Goal: Task Accomplishment & Management: Manage account settings

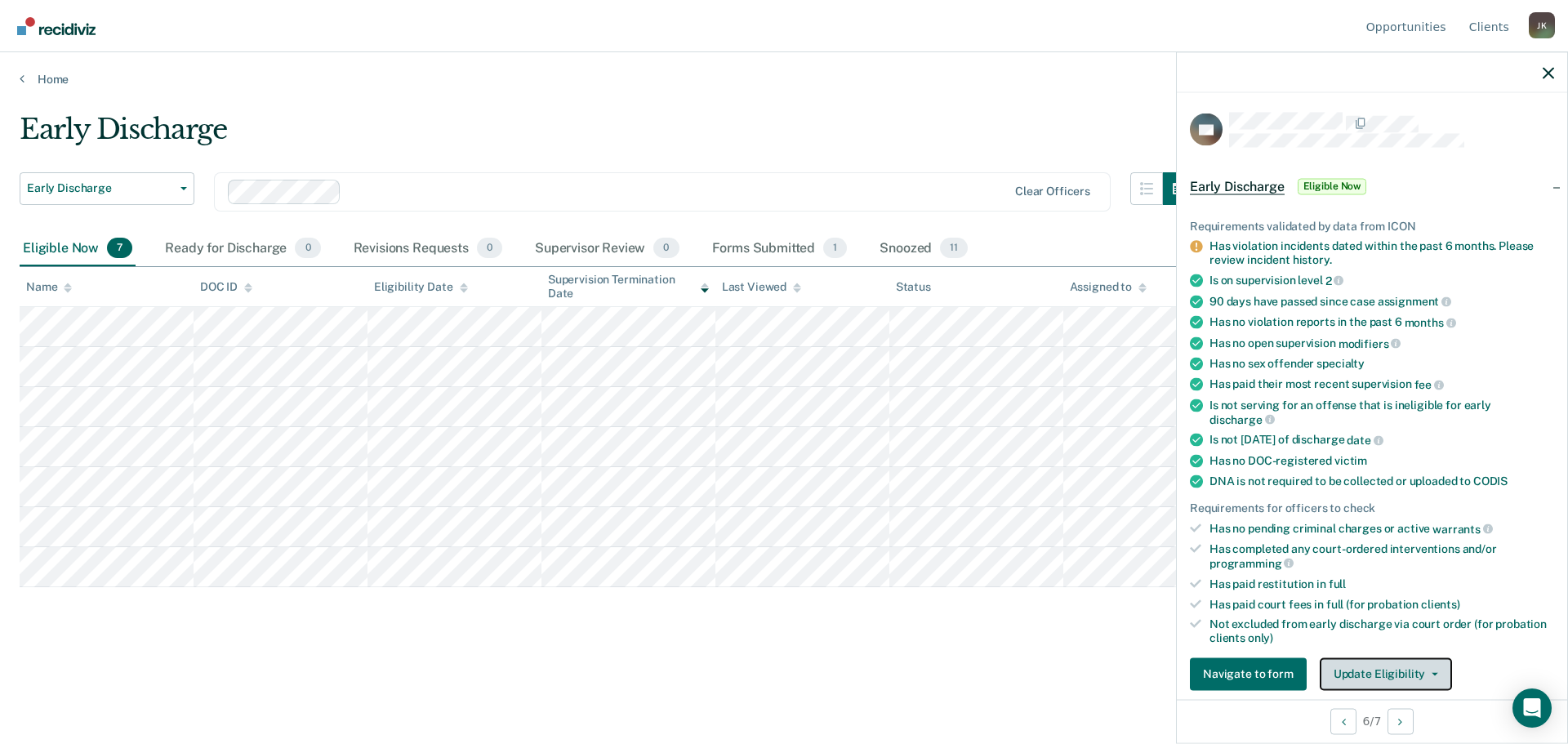
click at [1374, 669] on button "Update Eligibility" at bounding box center [1386, 674] width 132 height 33
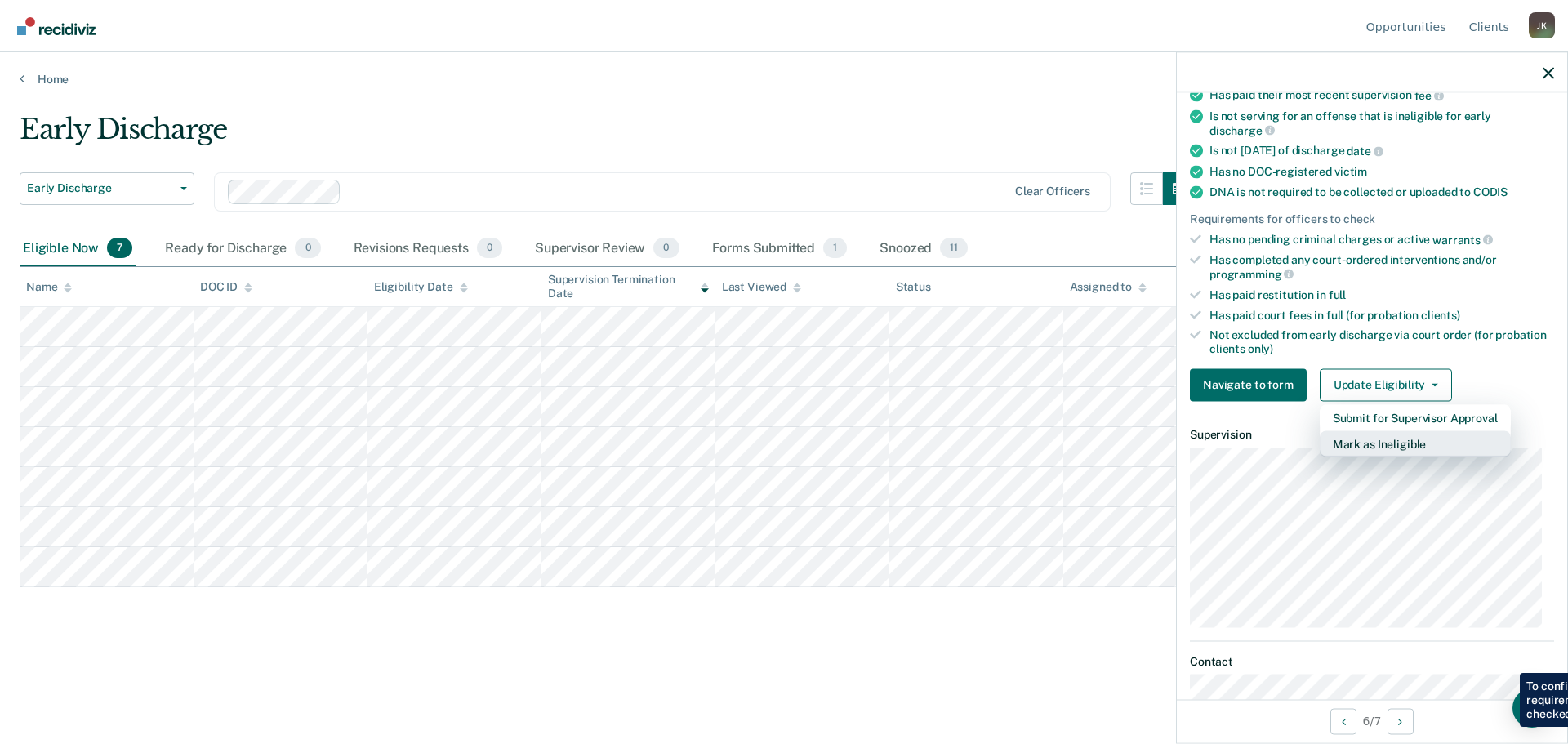
scroll to position [332, 0]
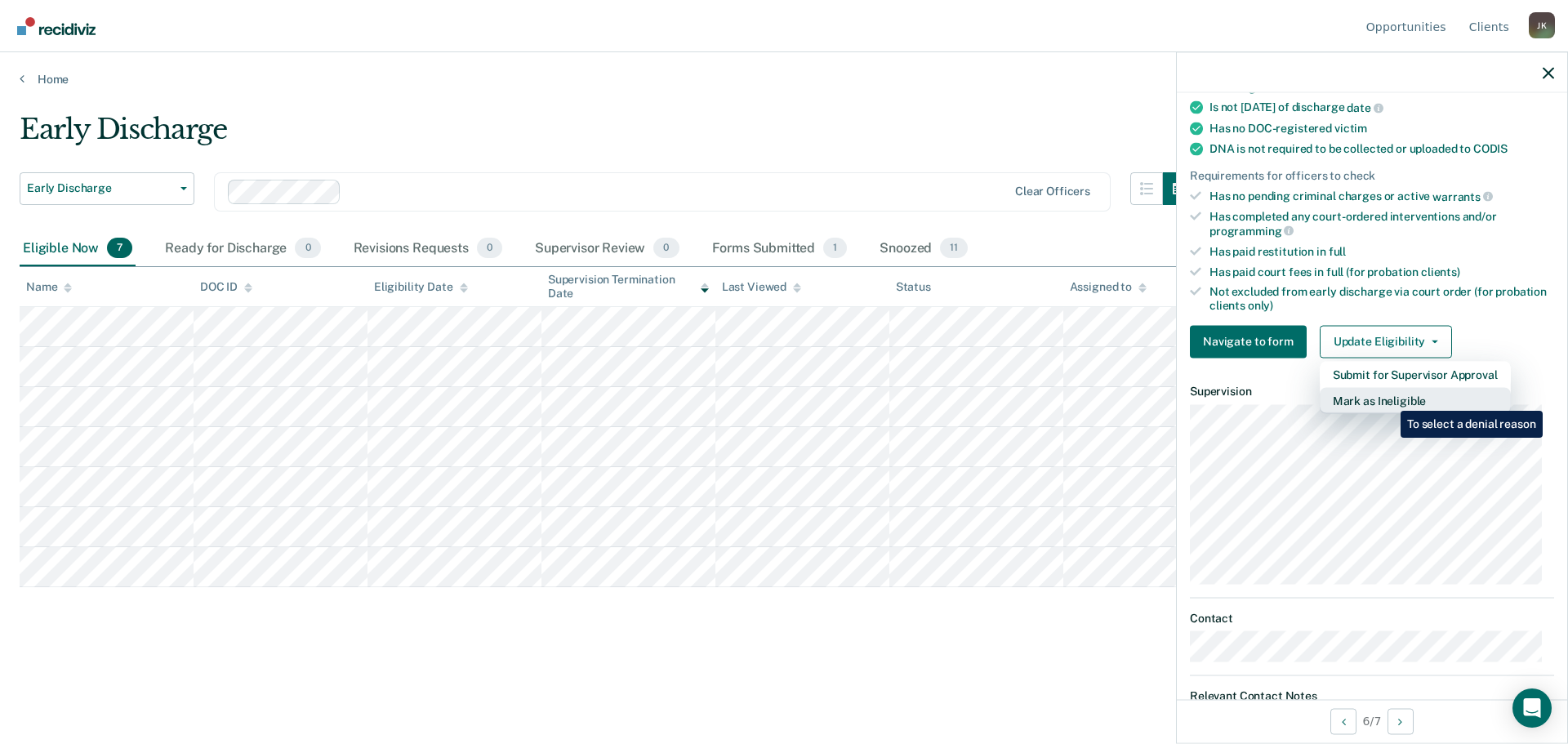
click at [1388, 399] on button "Mark as Ineligible" at bounding box center [1415, 400] width 191 height 26
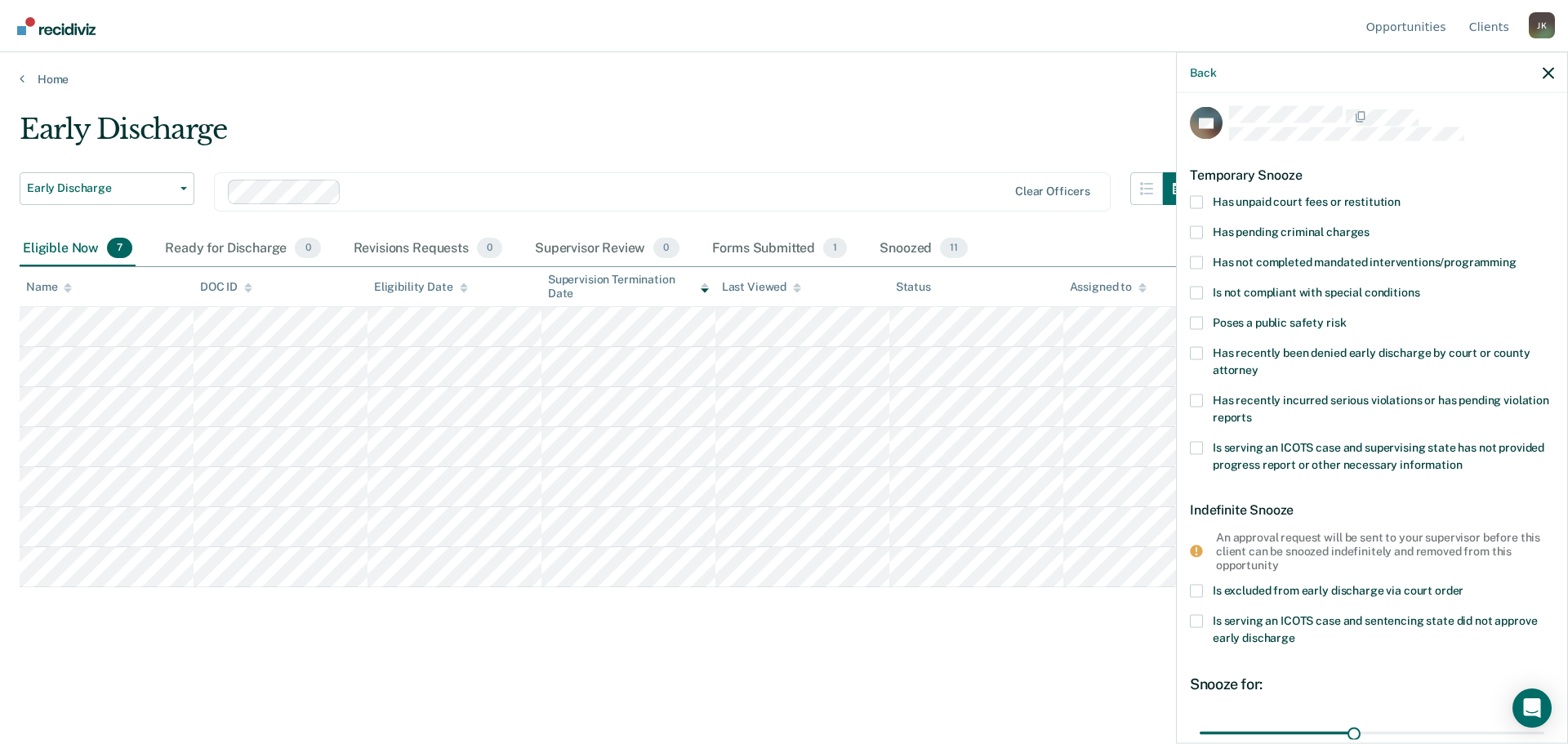
scroll to position [6, 0]
click at [1201, 264] on span at bounding box center [1196, 263] width 14 height 14
click at [1517, 257] on input "Has not completed mandated interventions/programming" at bounding box center [1517, 257] width 0 height 0
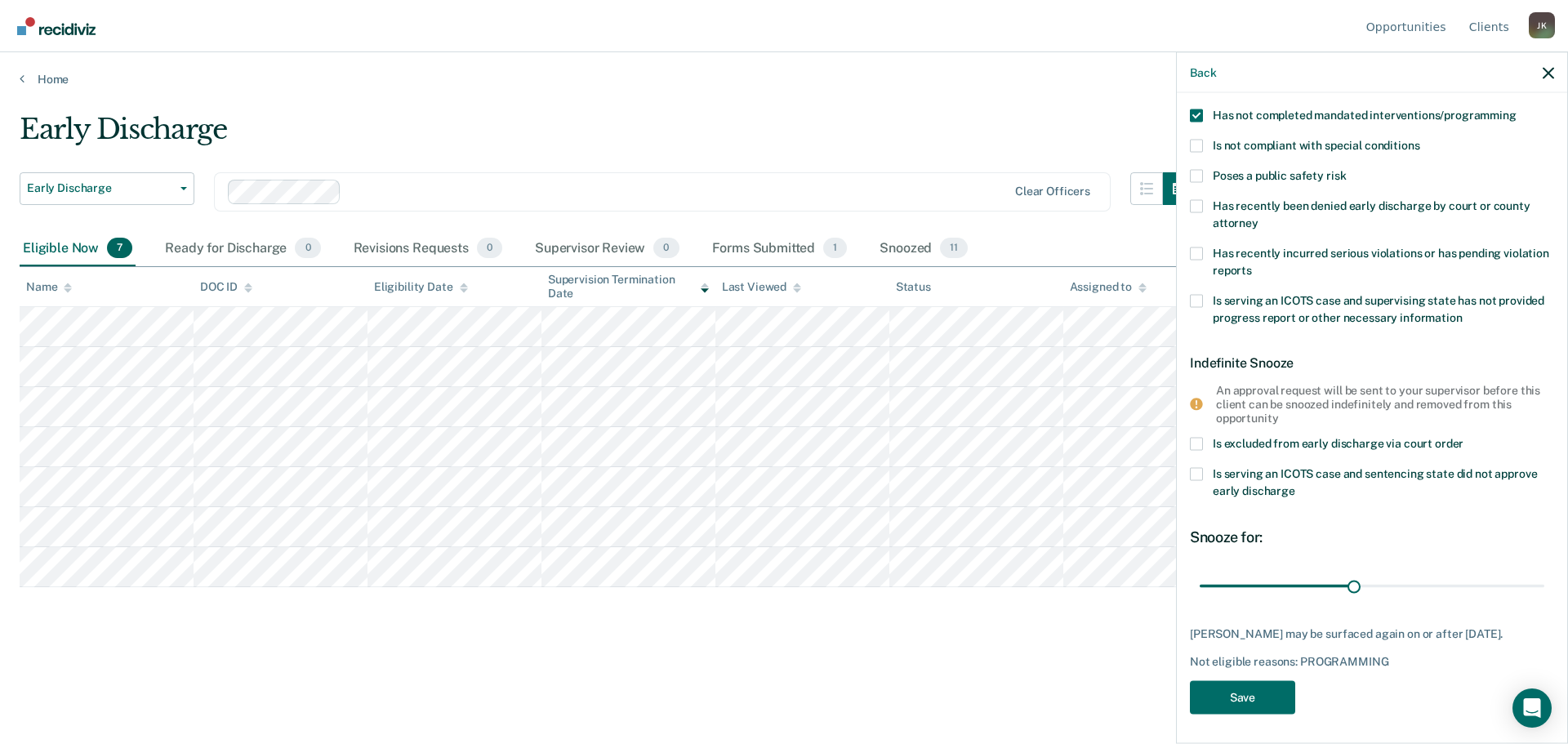
scroll to position [169, 0]
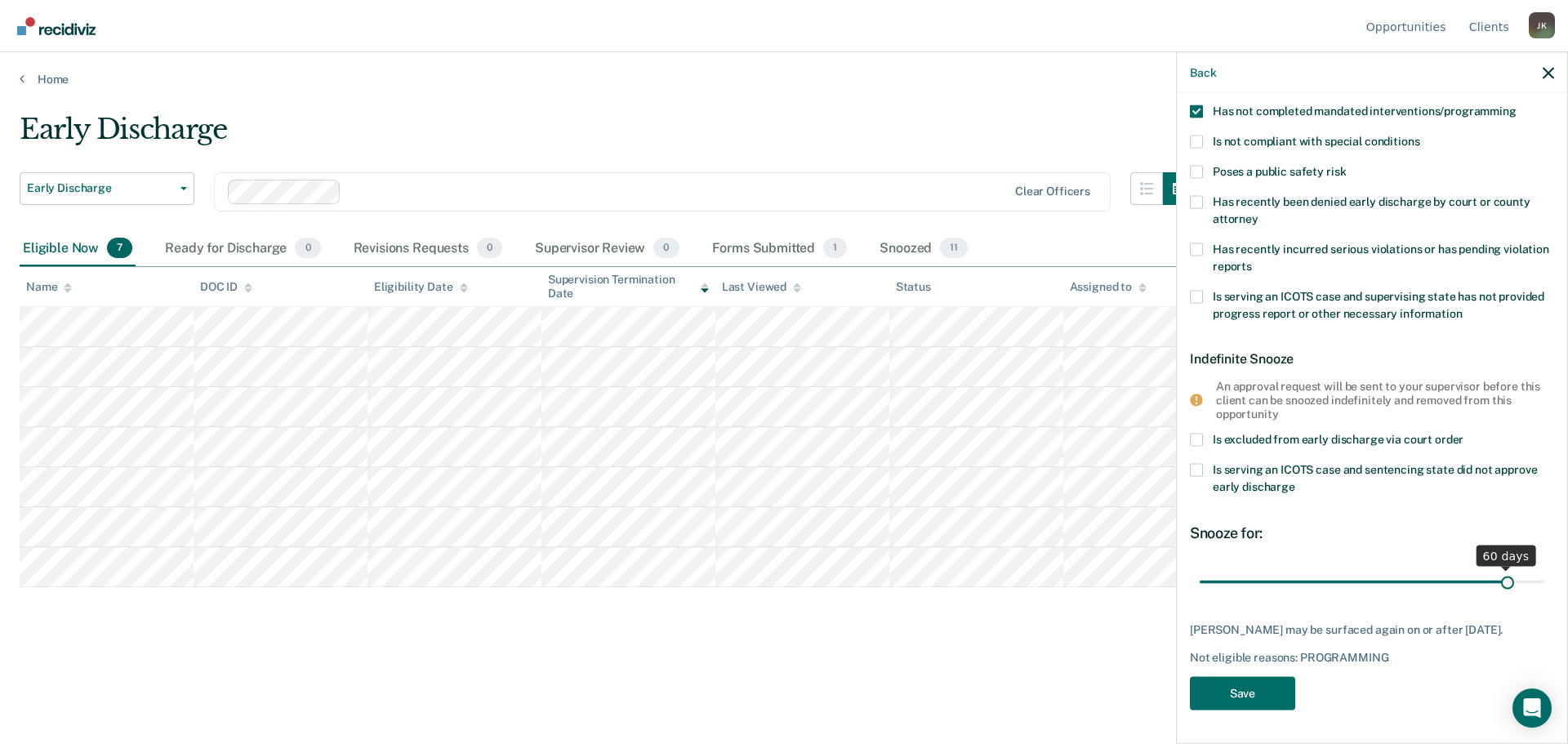
drag, startPoint x: 1349, startPoint y: 566, endPoint x: 1495, endPoint y: 574, distance: 146.2
type input "60"
click at [1495, 574] on input "range" at bounding box center [1371, 582] width 345 height 29
click at [1266, 695] on button "Save" at bounding box center [1242, 693] width 105 height 34
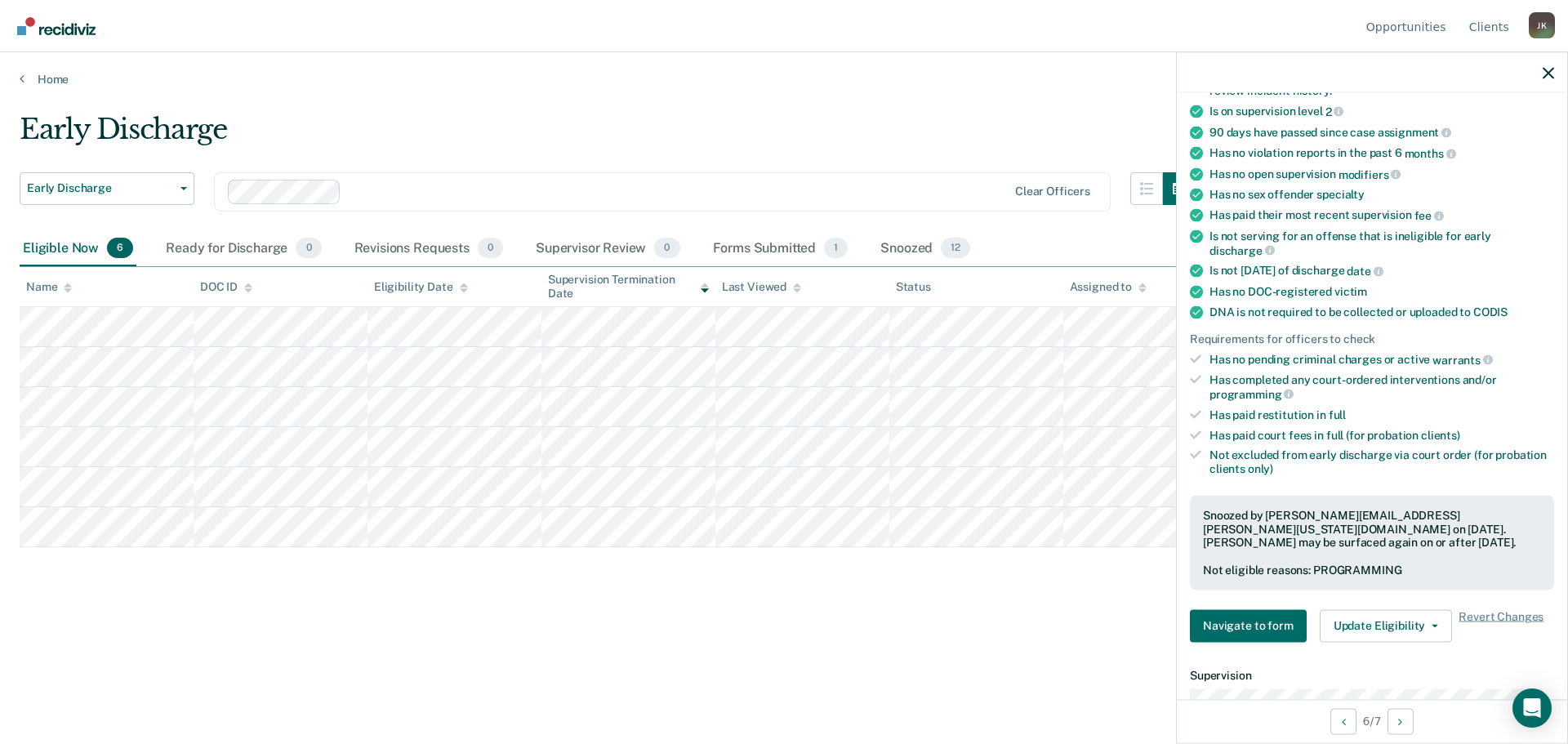
scroll to position [0, 0]
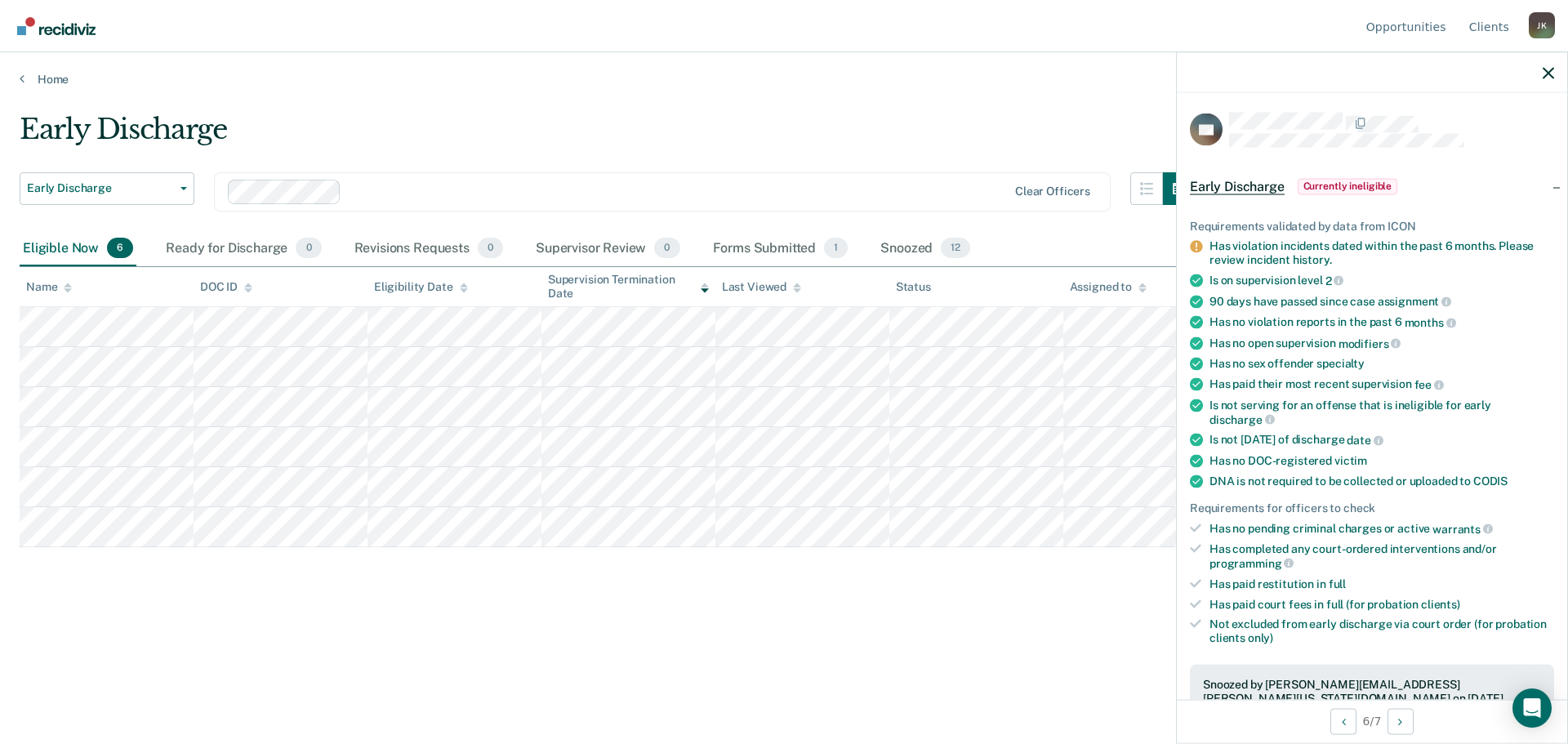
click at [937, 108] on main "Early Discharge Early Discharge Early Discharge Supervision Level Downgrade Cle…" at bounding box center [784, 413] width 1568 height 652
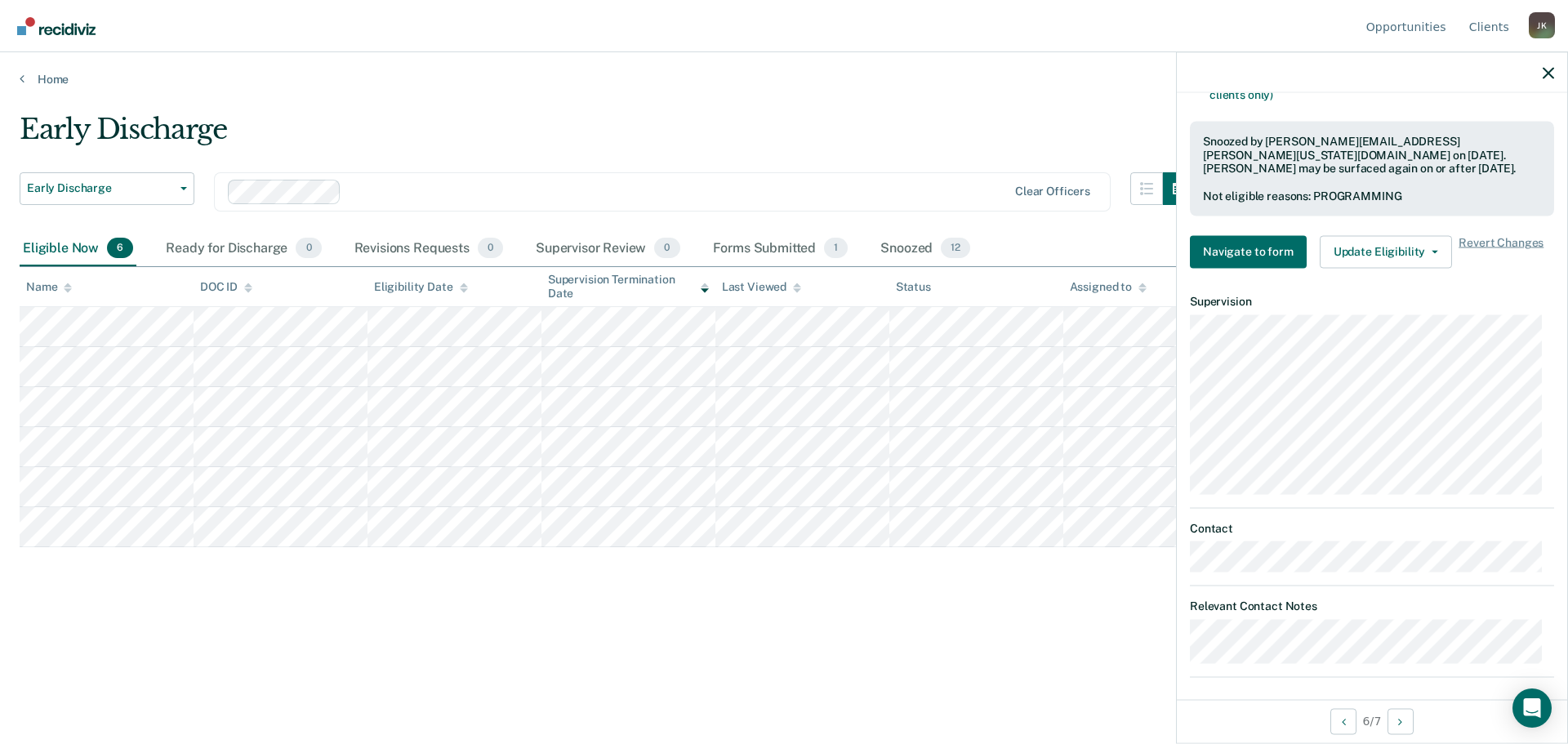
scroll to position [552, 0]
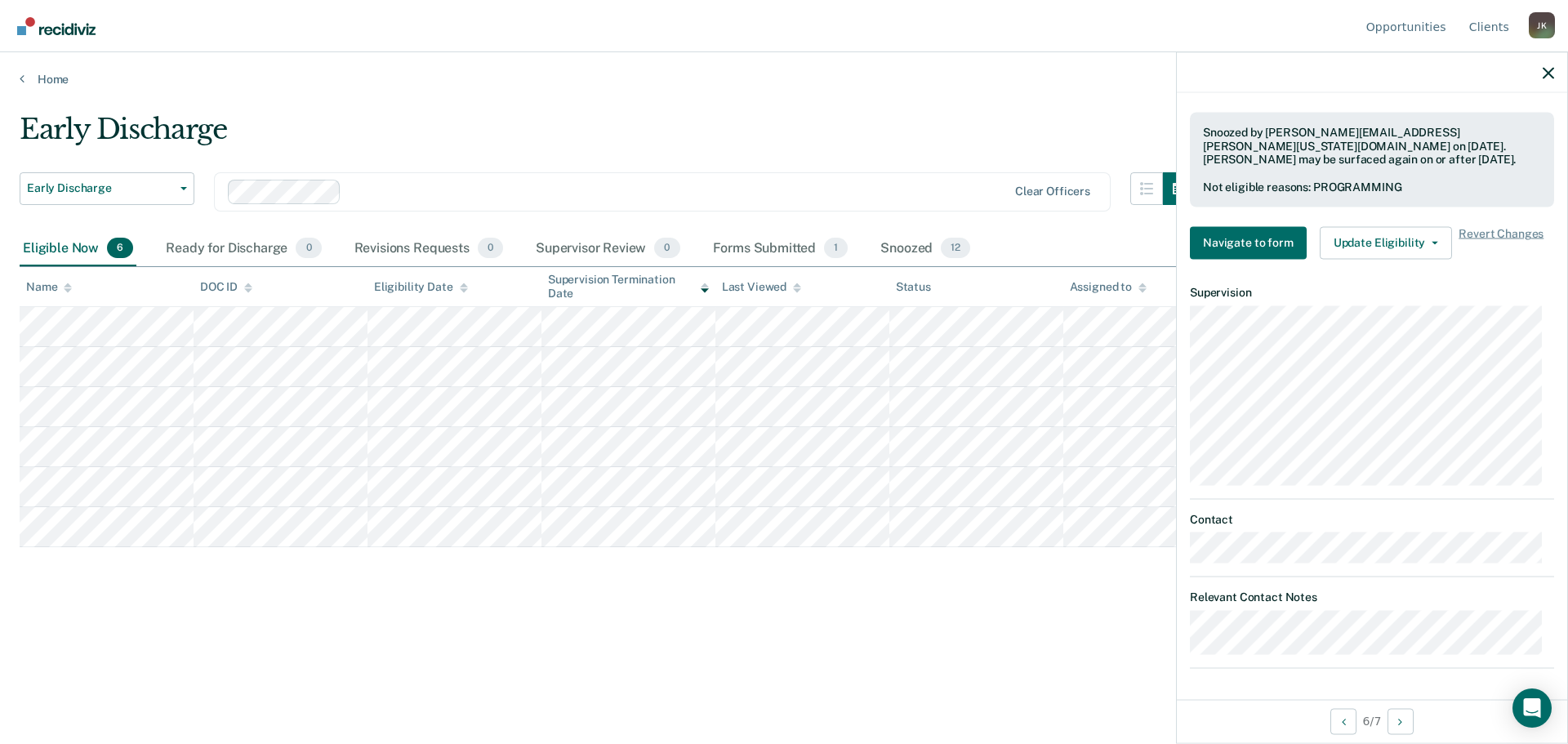
click at [1102, 141] on div "Early Discharge" at bounding box center [607, 136] width 1176 height 46
click at [1544, 65] on div at bounding box center [1372, 72] width 390 height 41
click at [1543, 75] on icon "button" at bounding box center [1549, 72] width 12 height 12
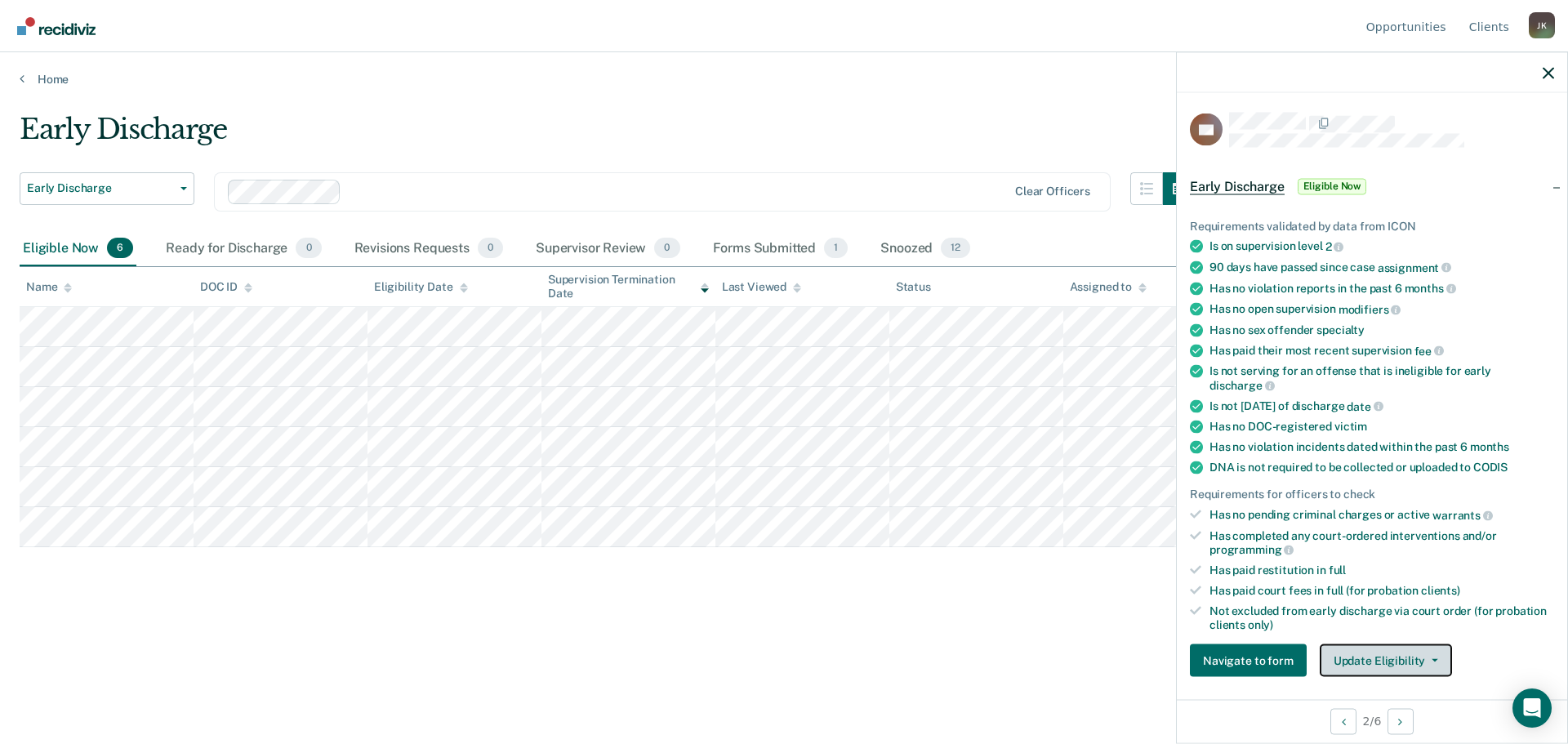
click at [1366, 654] on button "Update Eligibility" at bounding box center [1386, 660] width 132 height 33
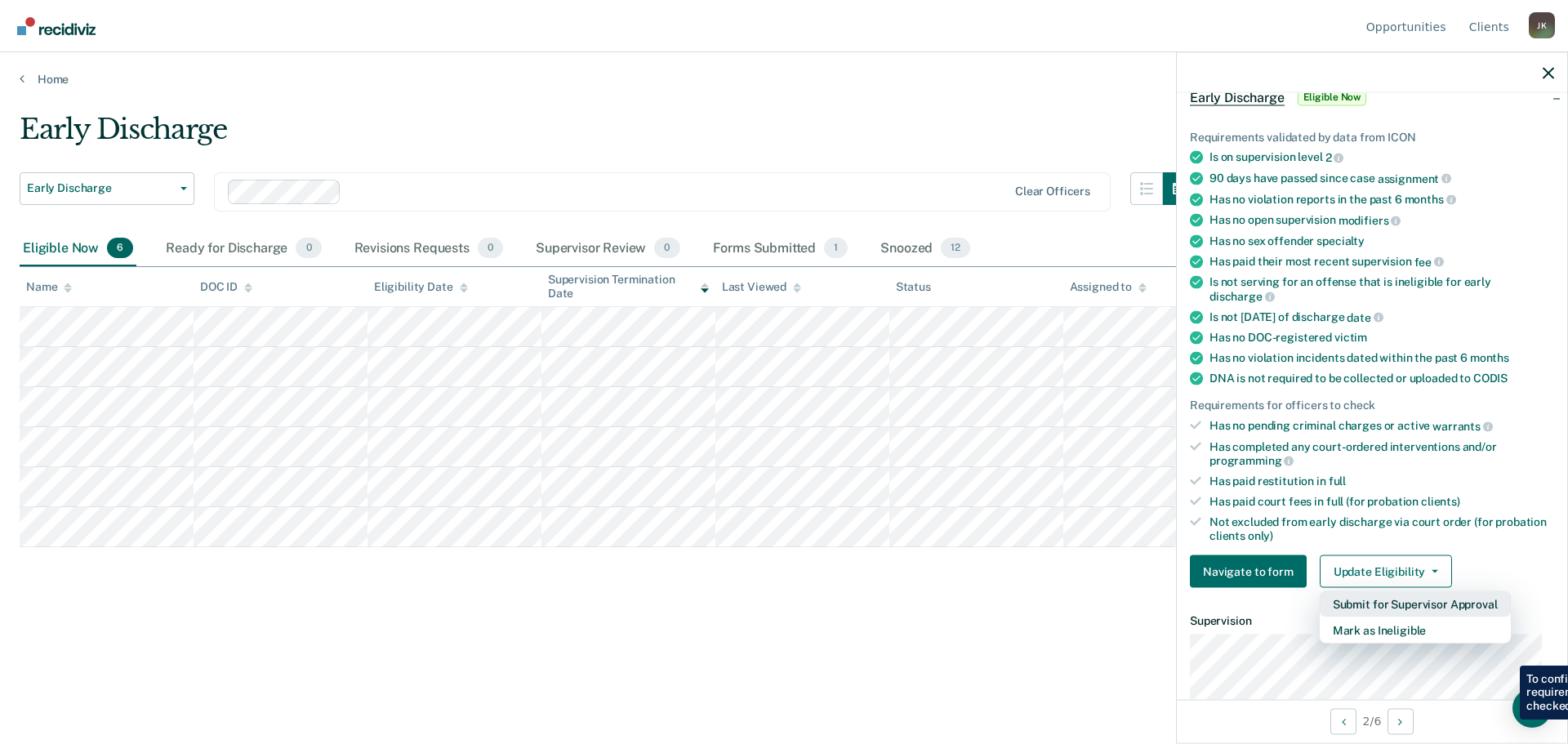
scroll to position [245, 0]
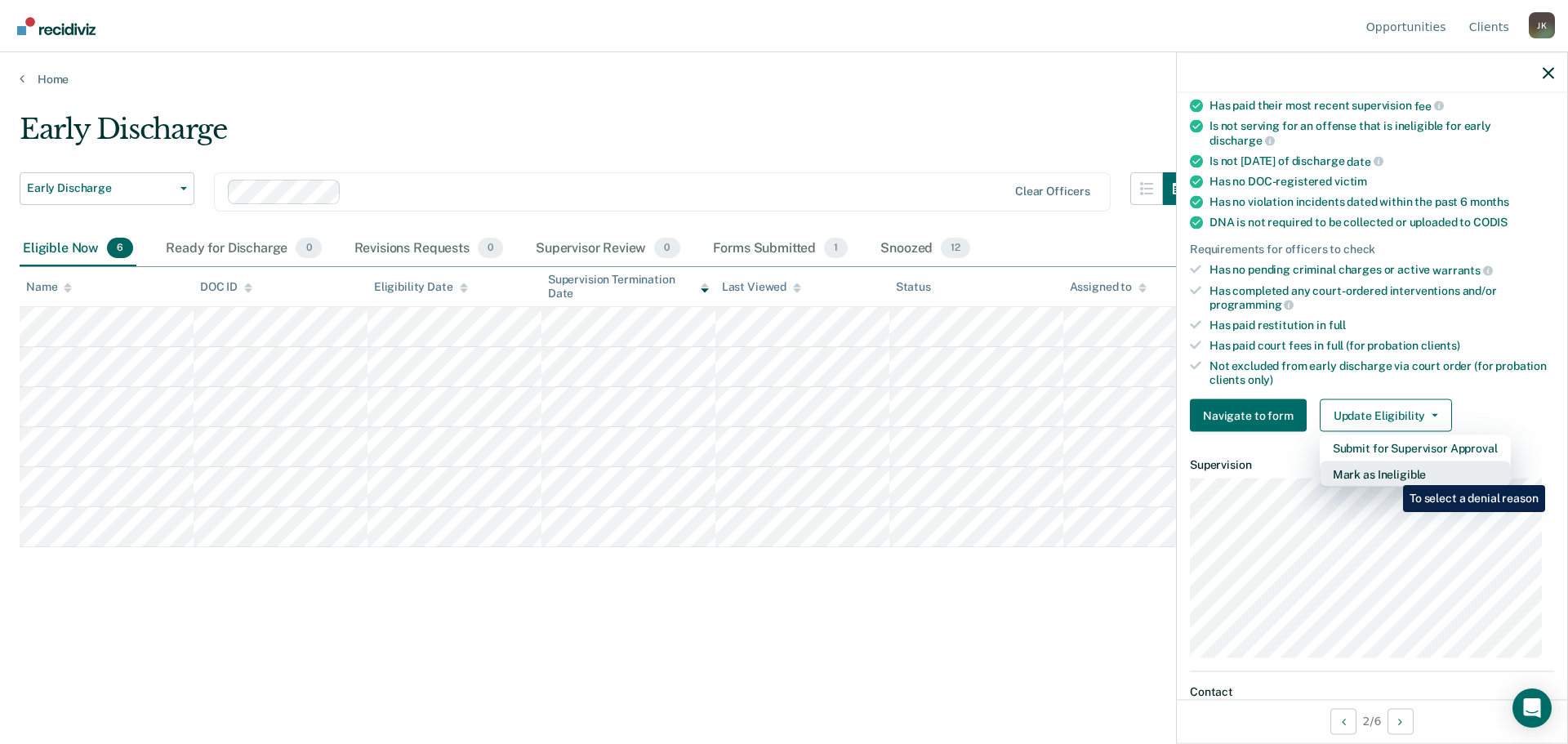
click at [1390, 473] on button "Mark as Ineligible" at bounding box center [1415, 474] width 191 height 26
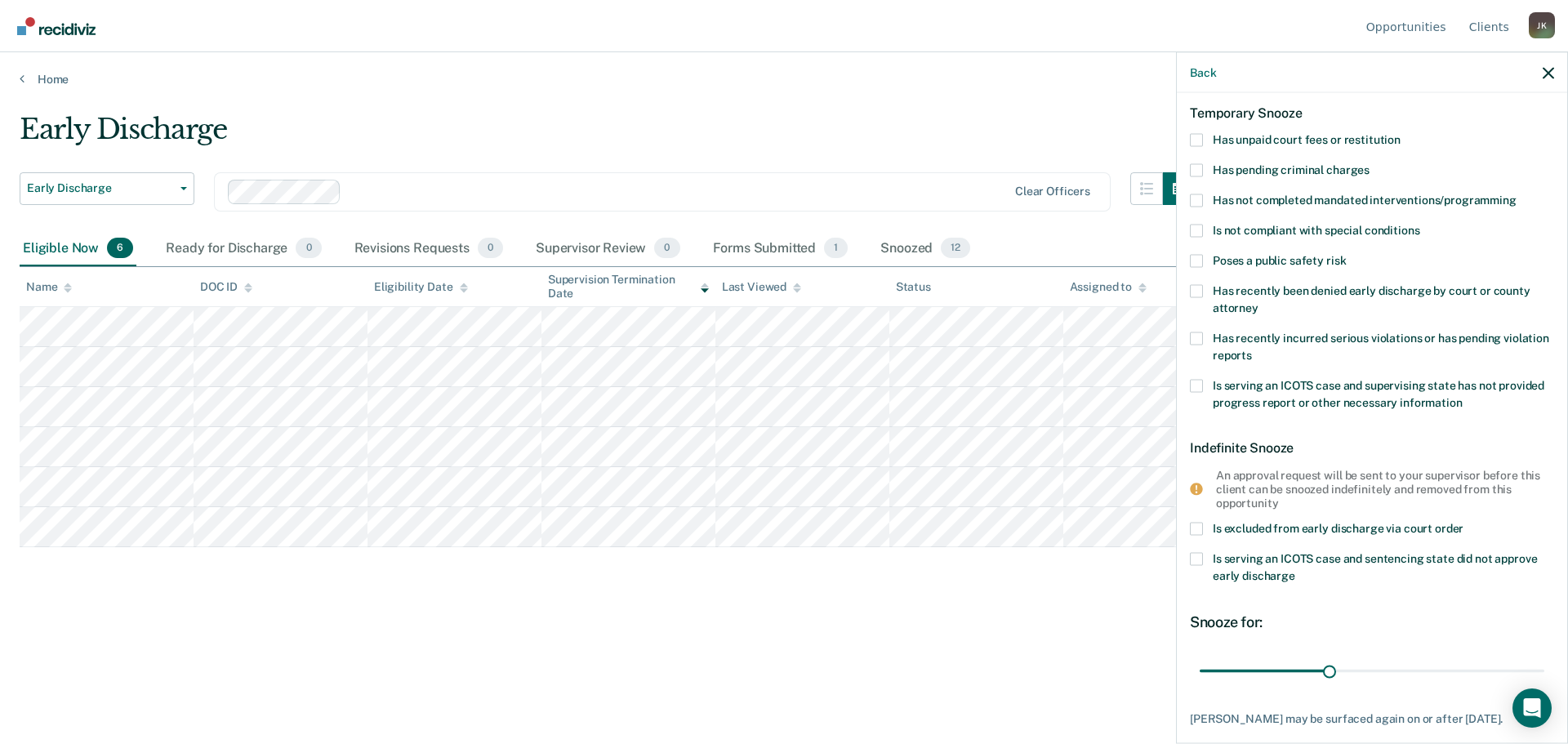
scroll to position [0, 0]
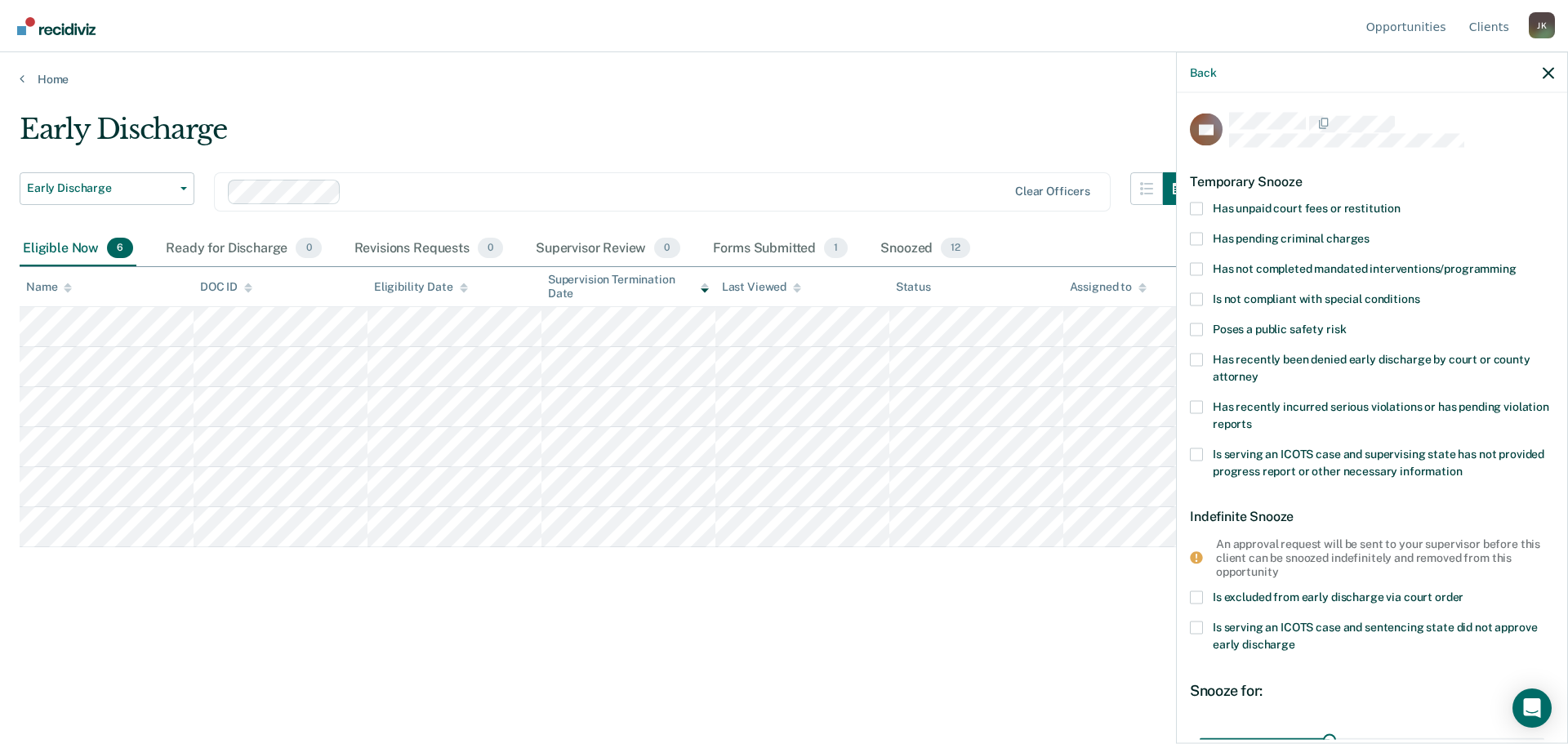
click at [1270, 271] on span "Has not completed mandated interventions/programming" at bounding box center [1364, 268] width 304 height 14
click at [1517, 262] on input "Has not completed mandated interventions/programming" at bounding box center [1517, 262] width 0 height 0
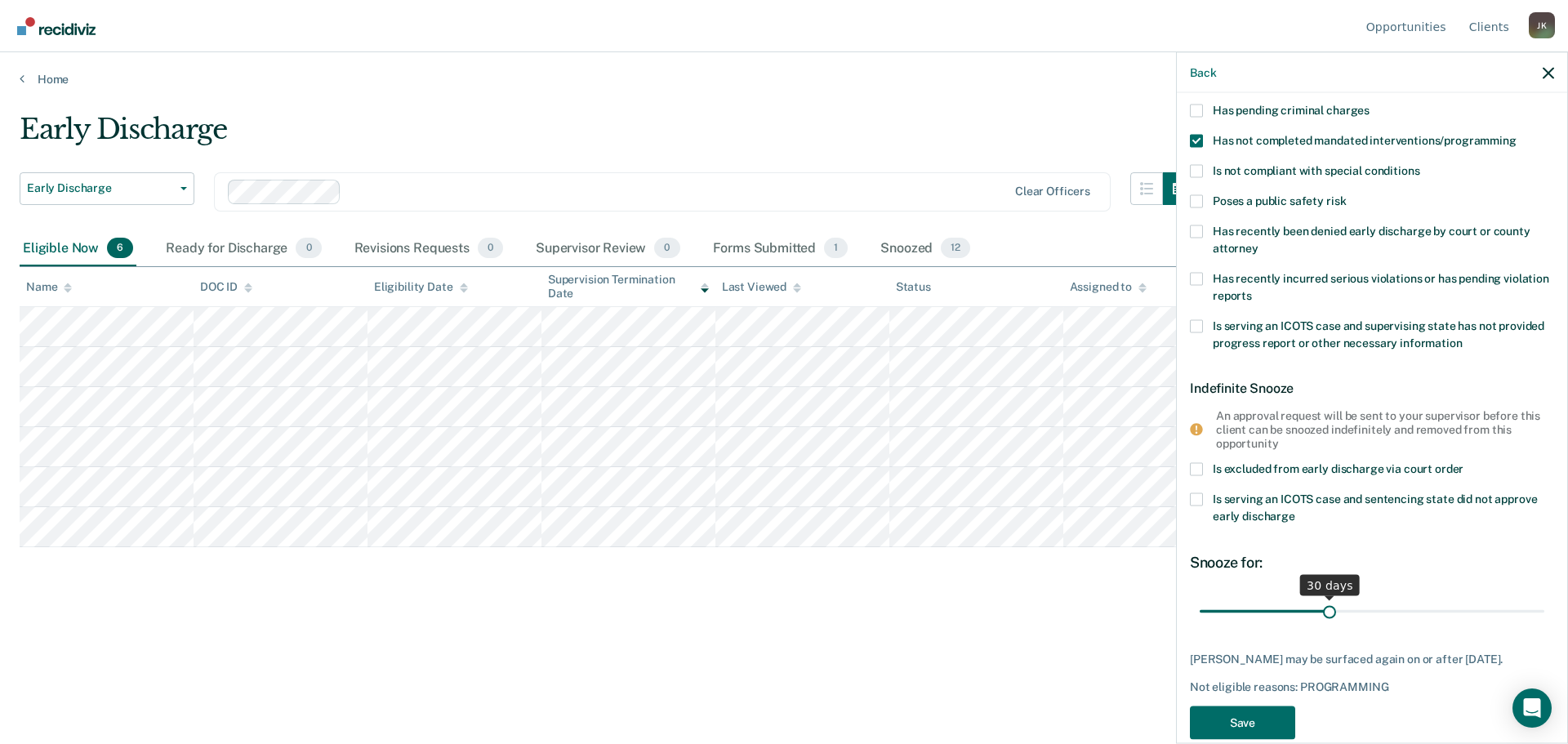
scroll to position [156, 0]
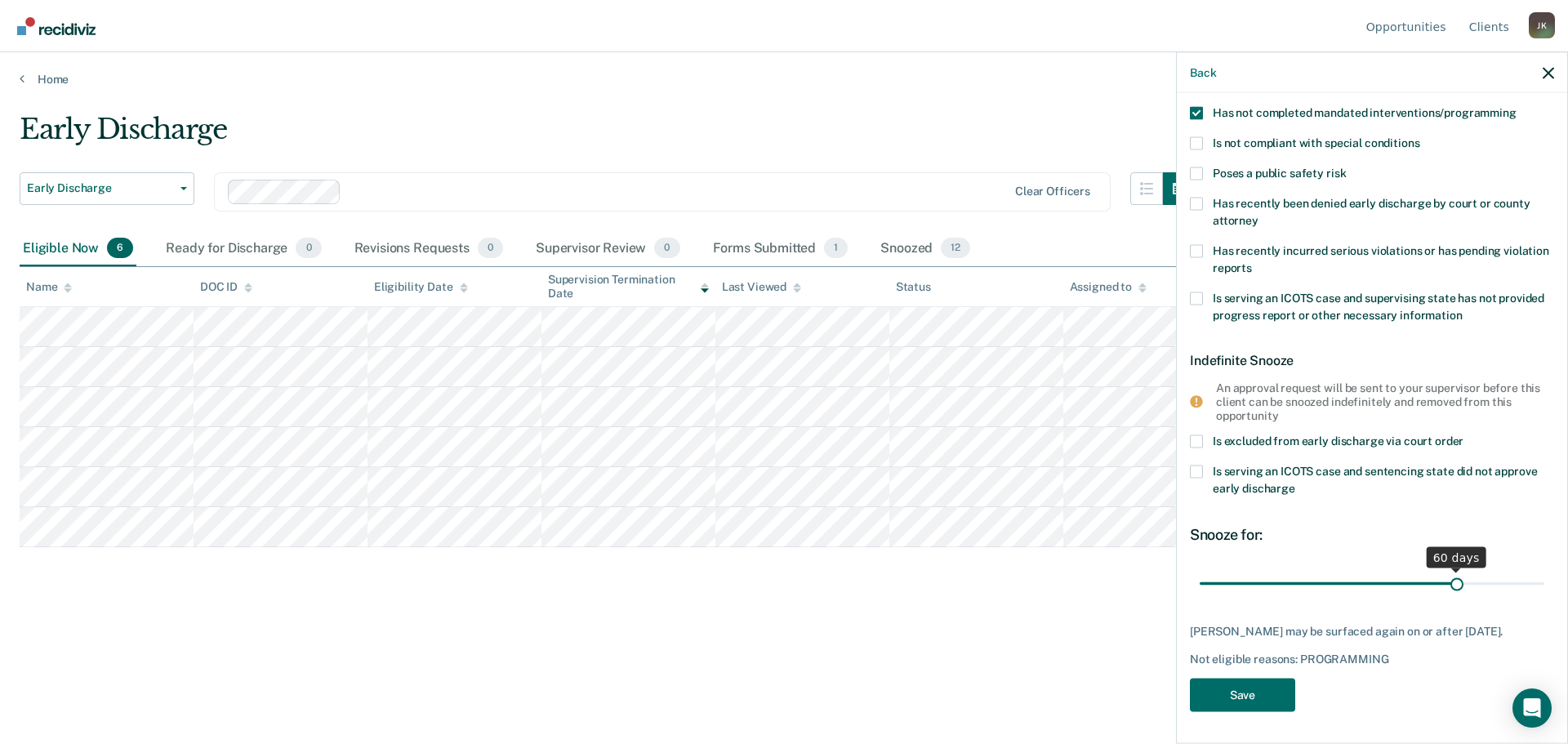
drag, startPoint x: 1326, startPoint y: 585, endPoint x: 1448, endPoint y: 582, distance: 122.0
type input "60"
click at [1448, 582] on input "range" at bounding box center [1371, 584] width 345 height 29
click at [1279, 686] on button "Save" at bounding box center [1242, 695] width 105 height 34
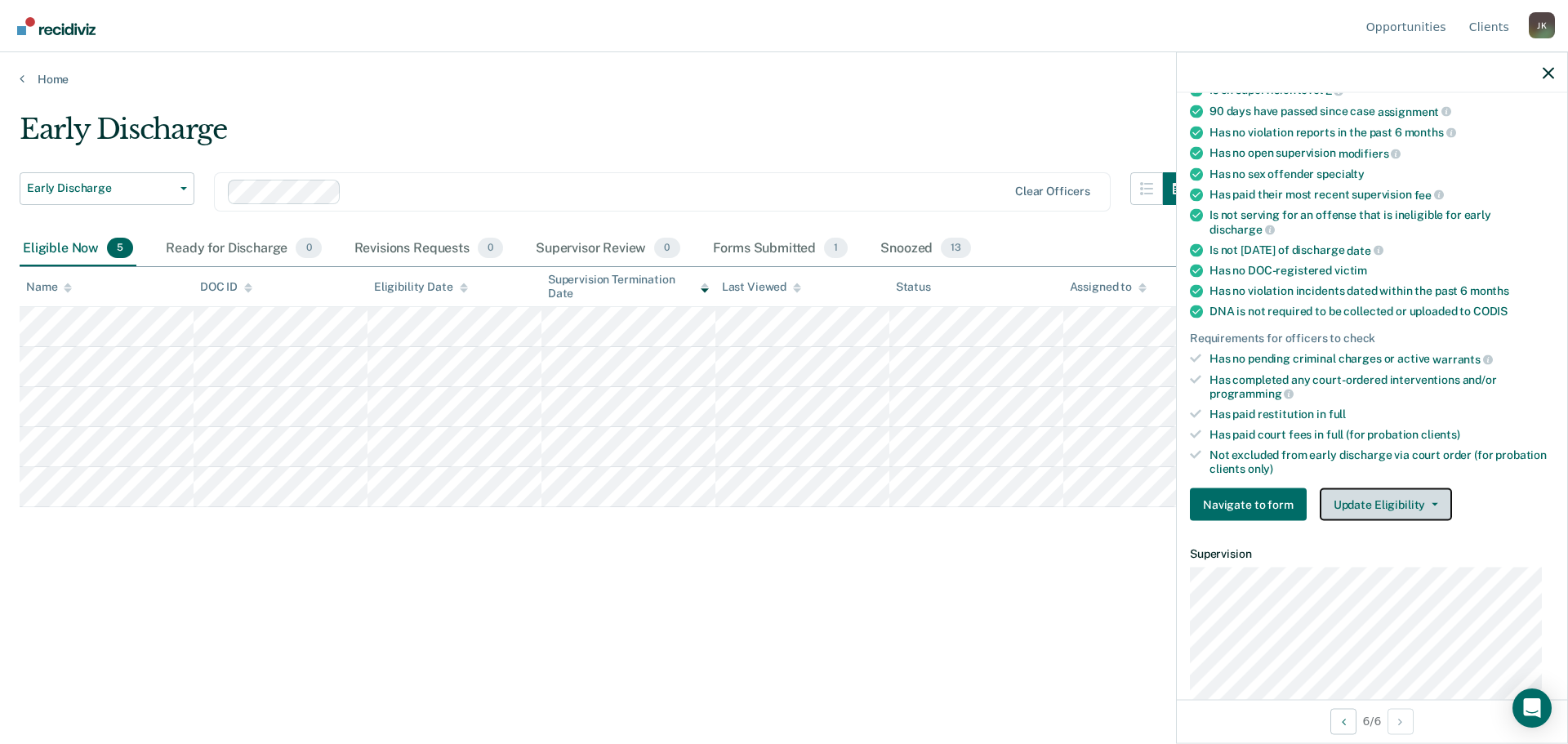
click at [1353, 502] on button "Update Eligibility" at bounding box center [1386, 505] width 132 height 33
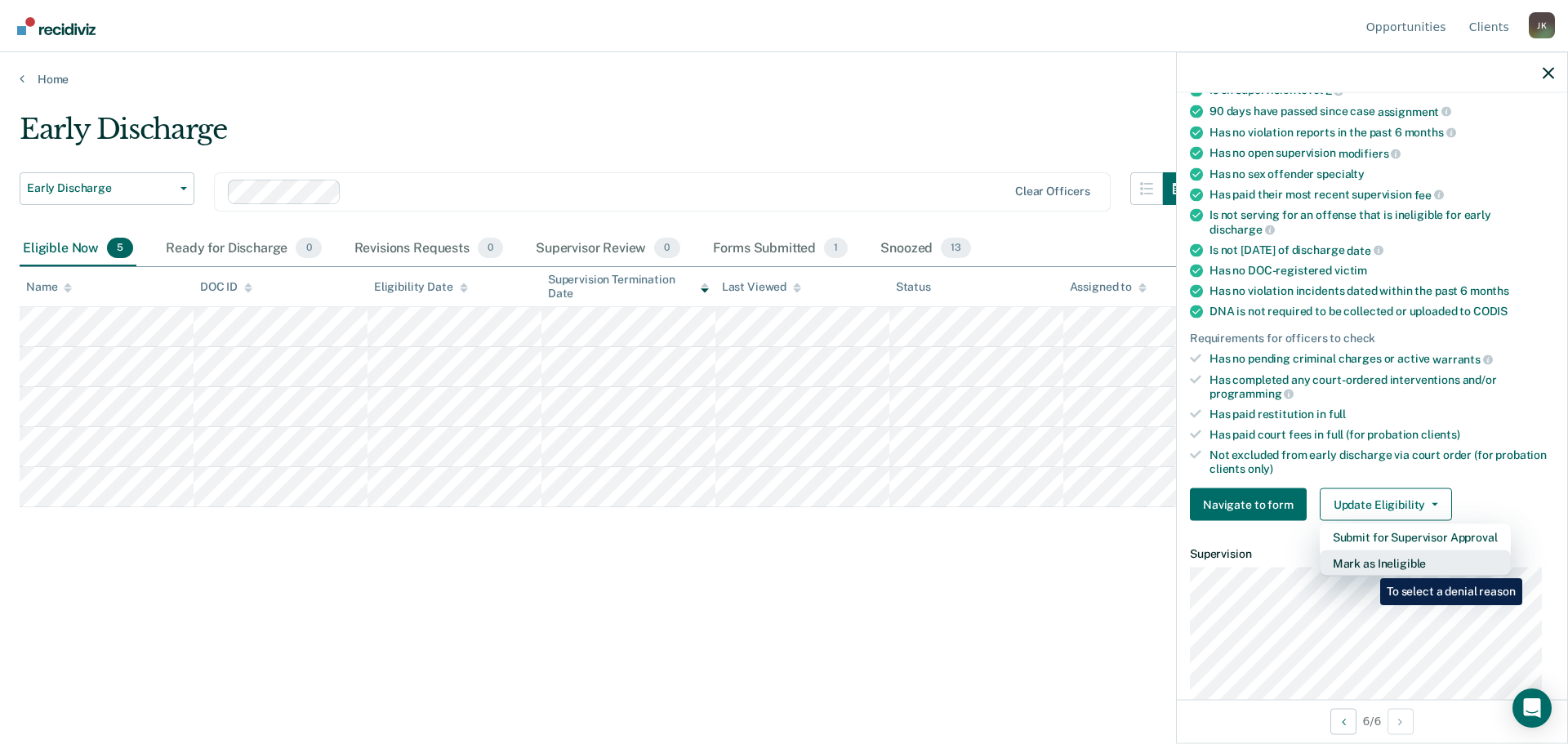
click at [1368, 565] on button "Mark as Ineligible" at bounding box center [1415, 563] width 191 height 26
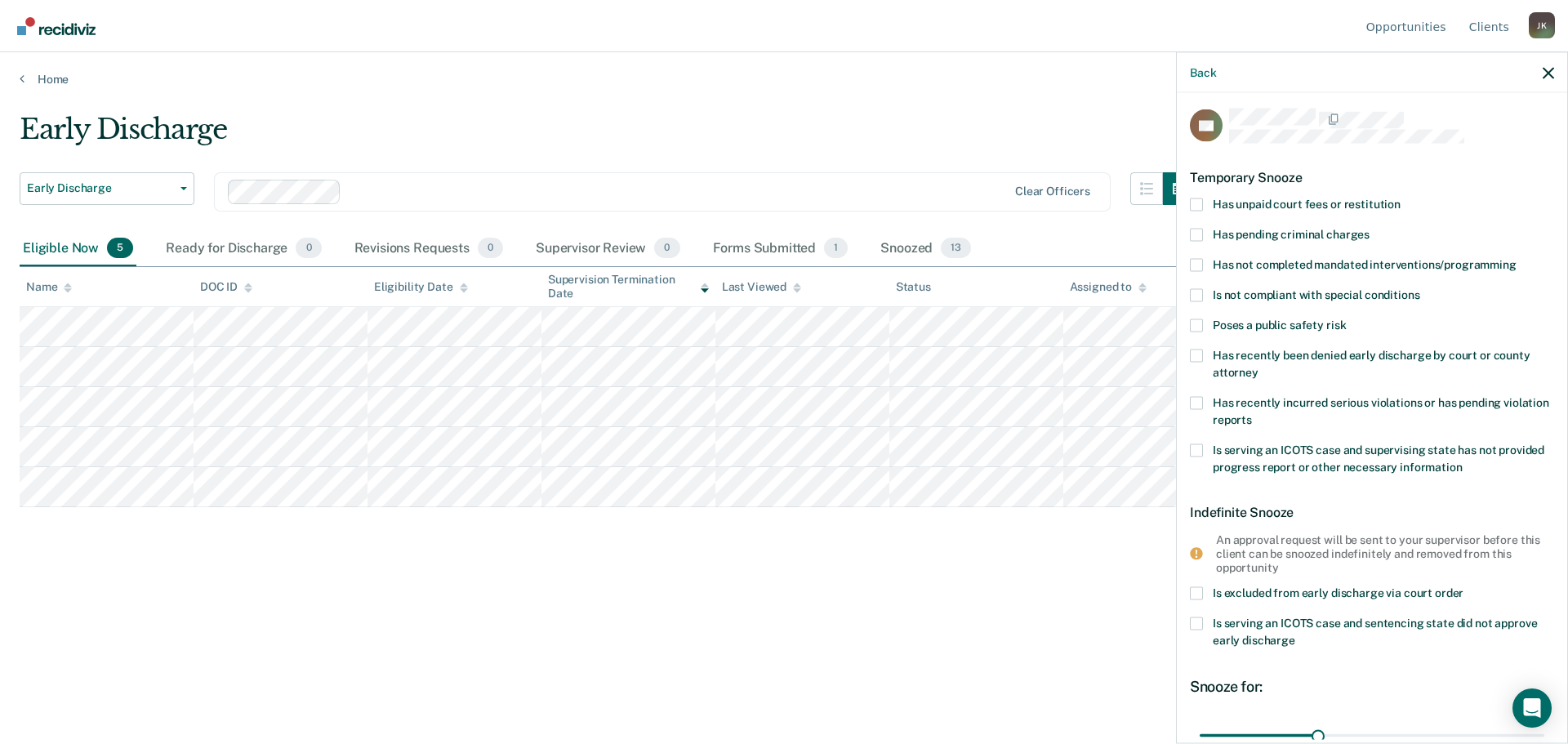
scroll to position [0, 0]
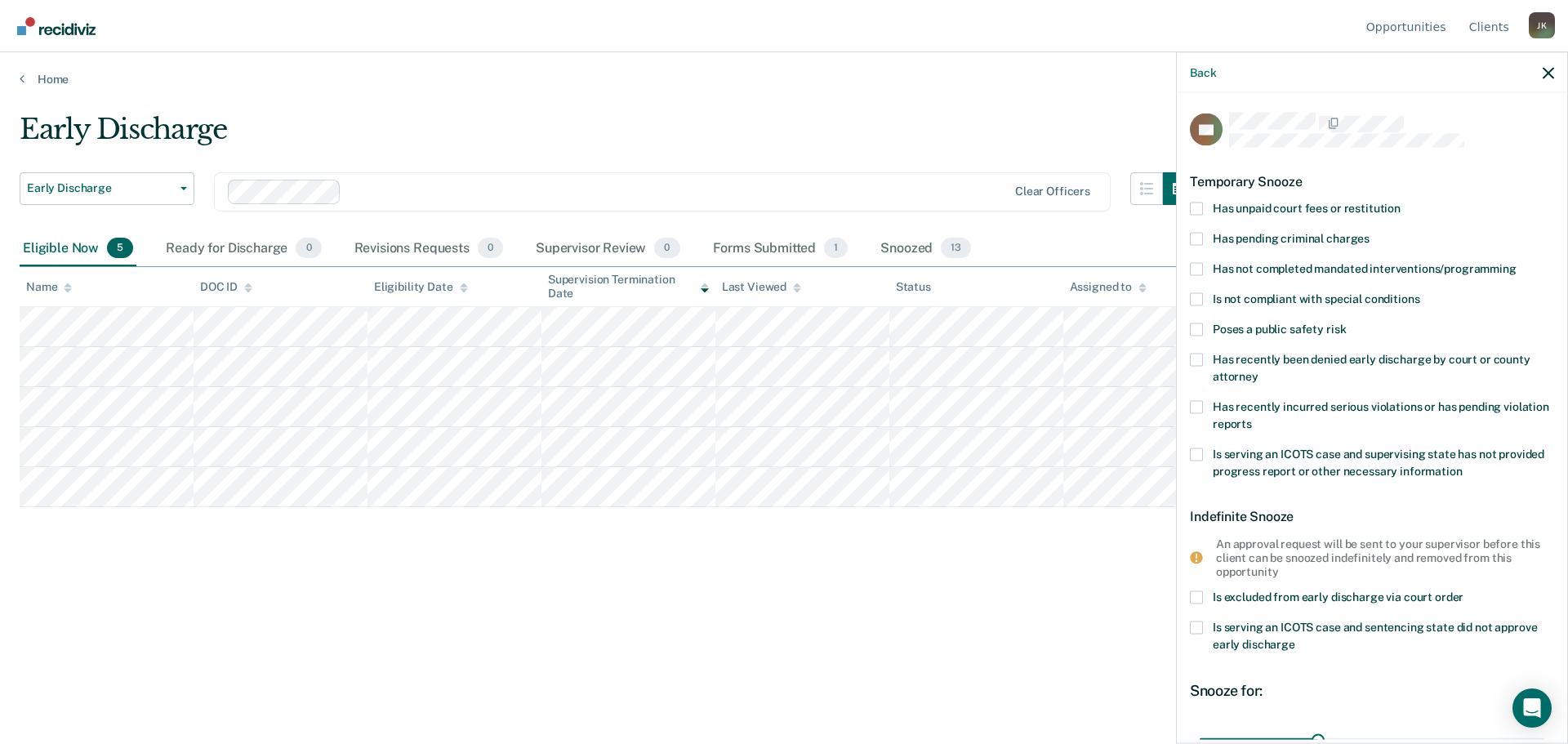
click at [1202, 269] on span at bounding box center [1196, 269] width 14 height 14
click at [1517, 262] on input "Has not completed mandated interventions/programming" at bounding box center [1517, 262] width 0 height 0
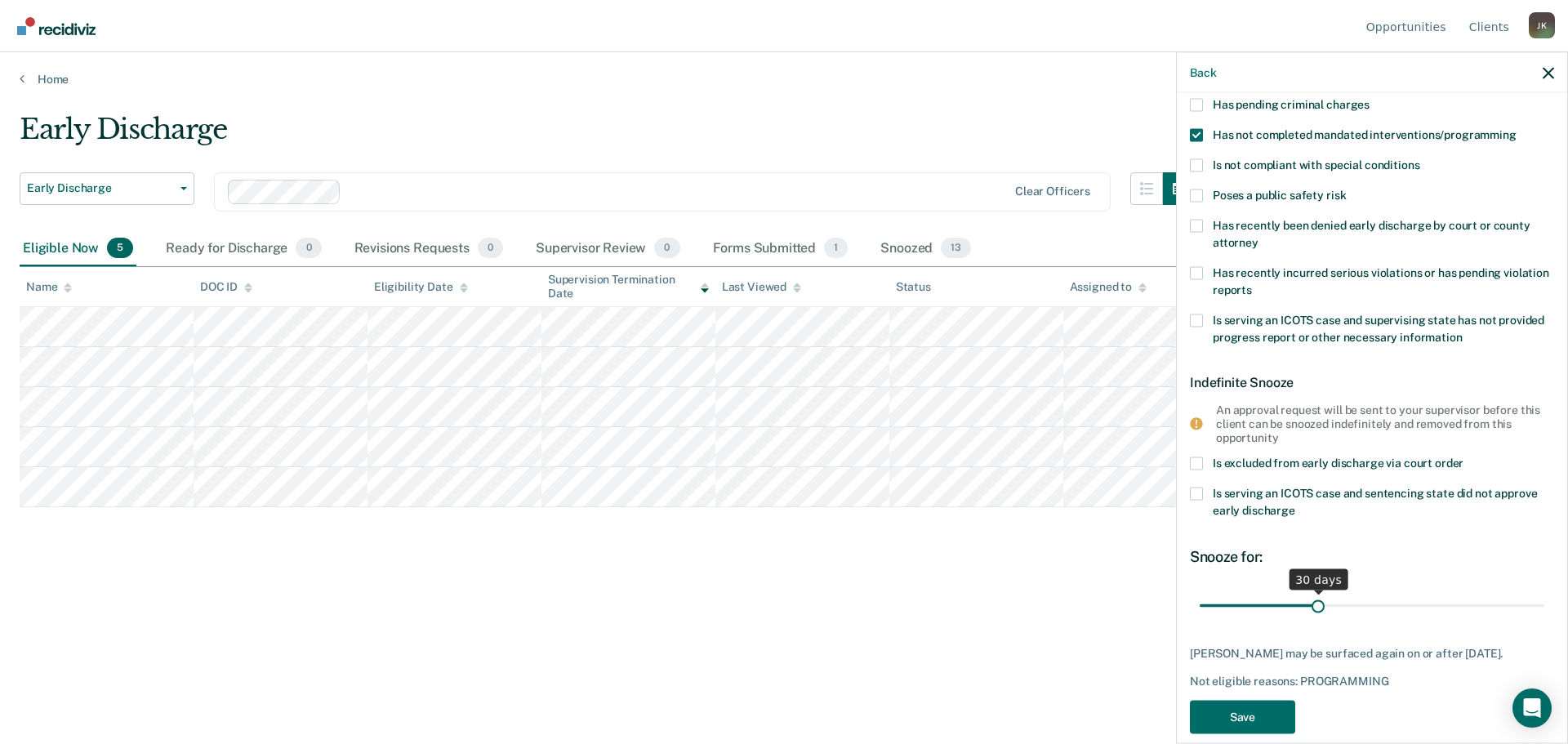
scroll to position [156, 0]
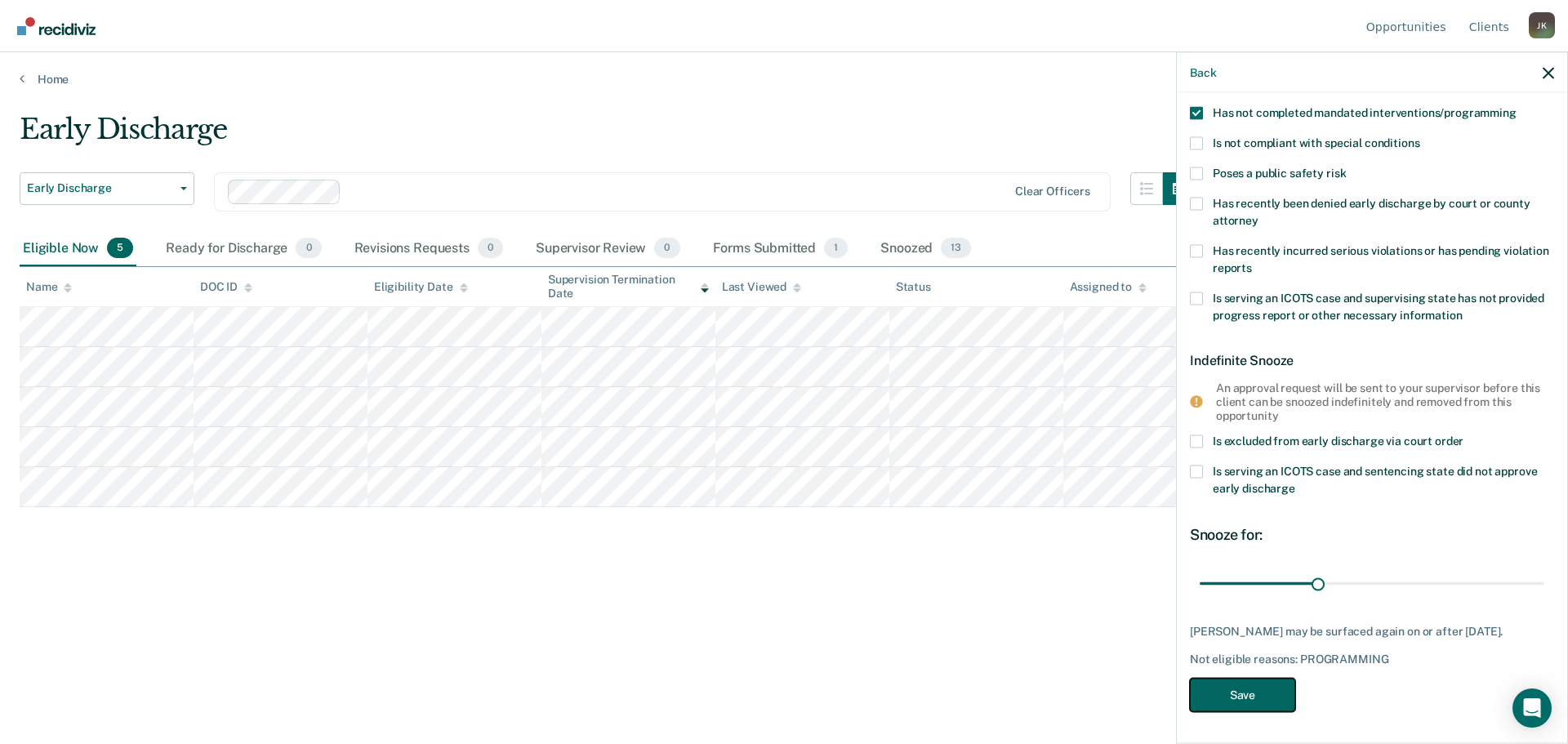
click at [1260, 702] on button "Save" at bounding box center [1242, 695] width 105 height 34
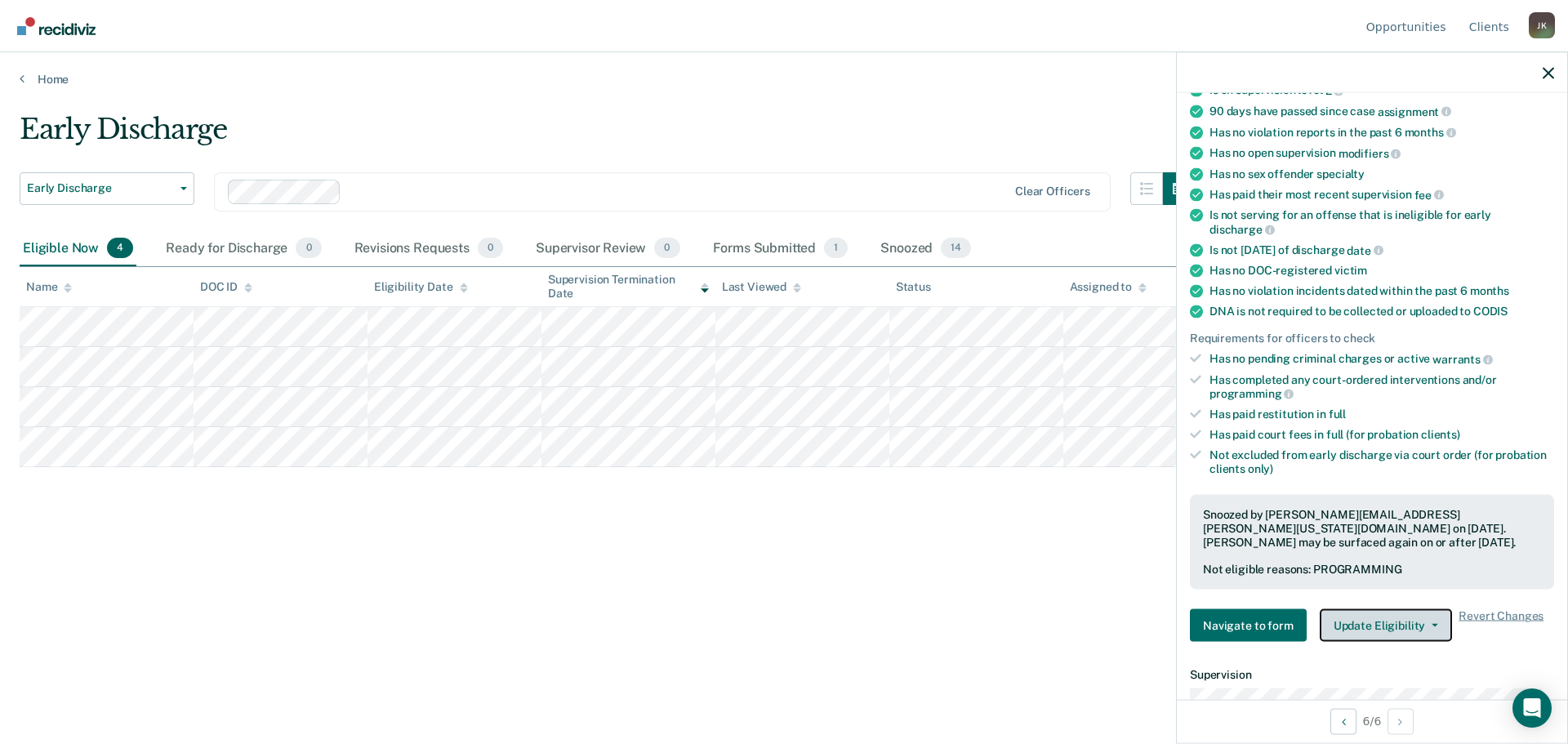
click at [1414, 629] on button "Update Eligibility" at bounding box center [1386, 625] width 132 height 33
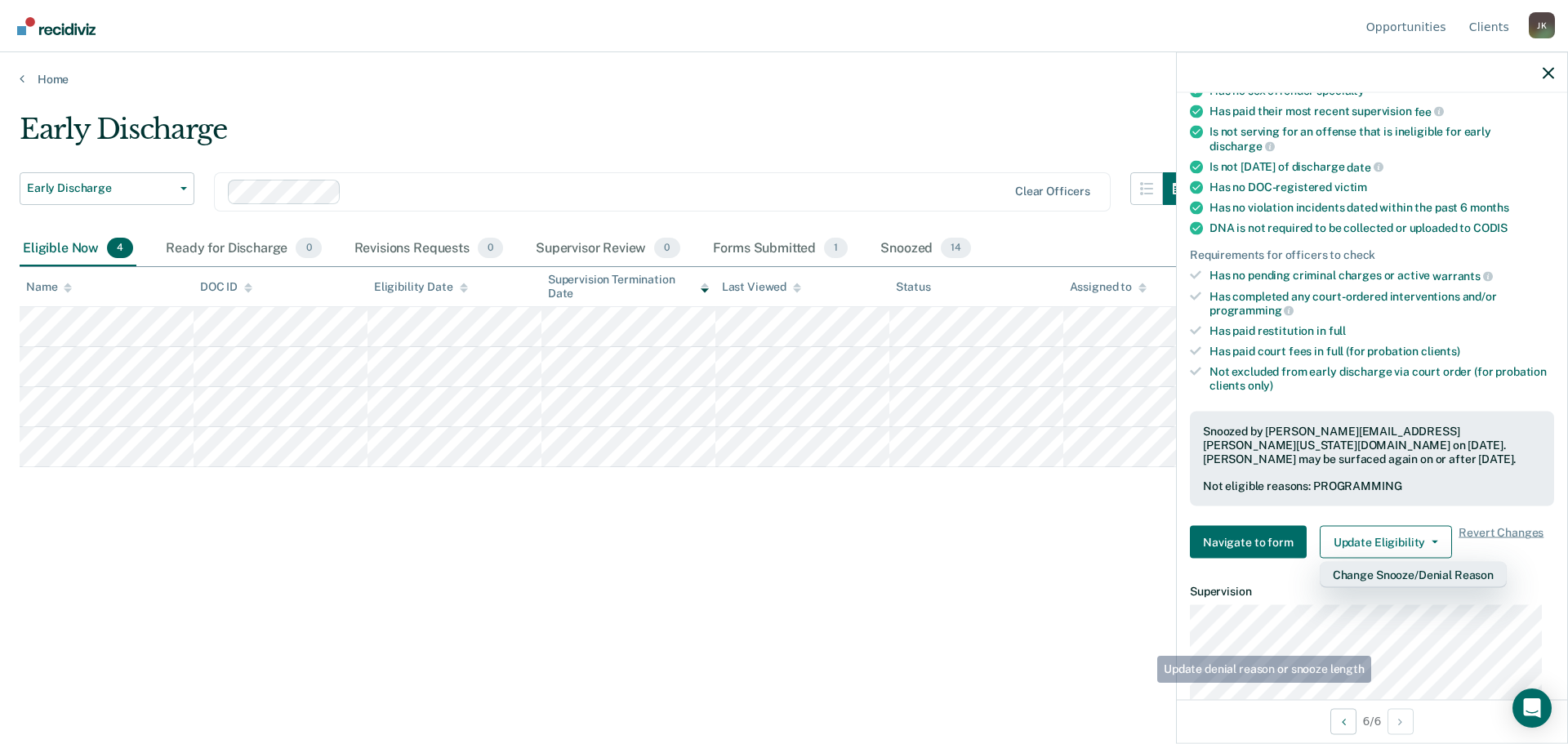
scroll to position [319, 0]
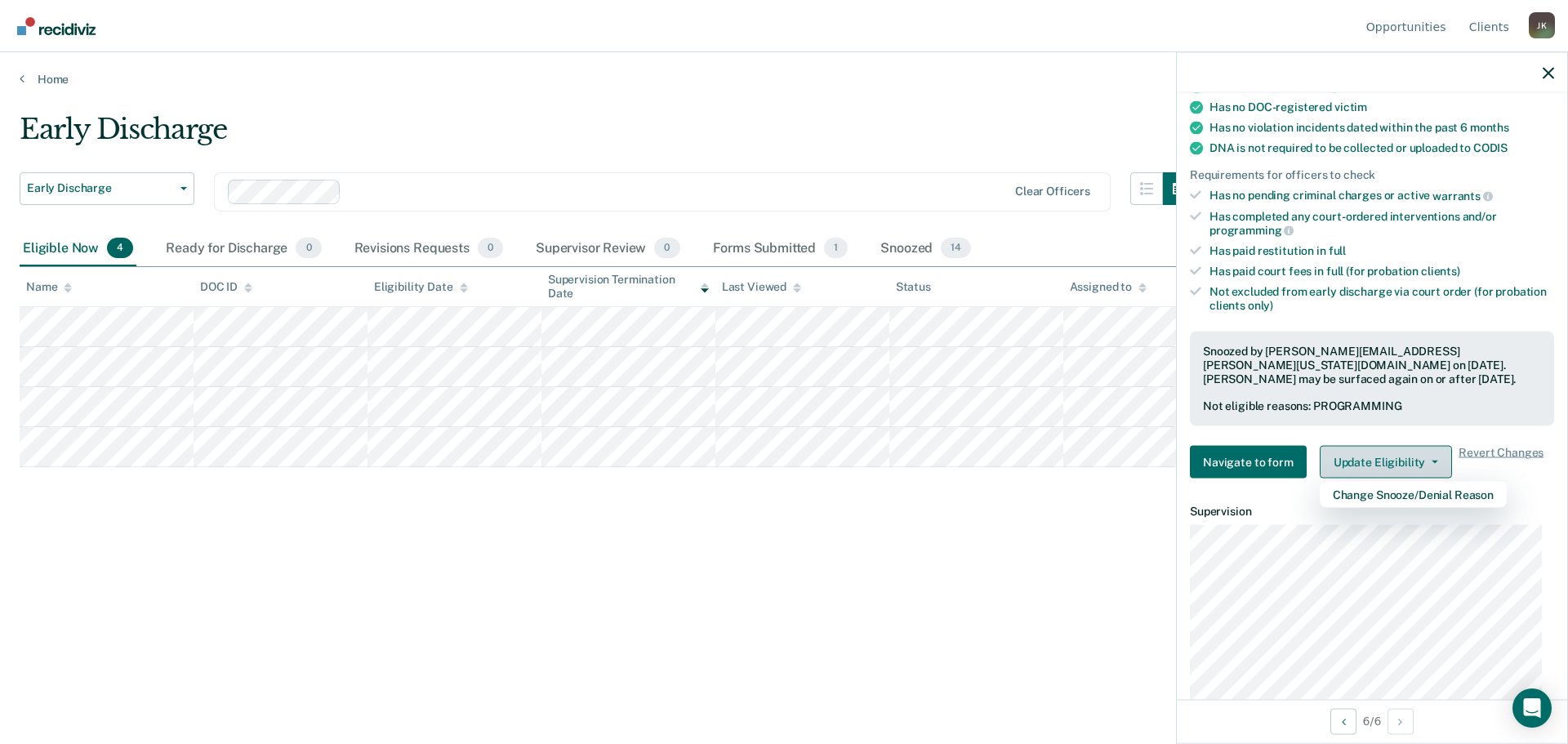
click at [1386, 457] on button "Update Eligibility" at bounding box center [1386, 462] width 132 height 33
click at [1022, 577] on div "Early Discharge Early Discharge Early Discharge Supervision Level Downgrade Cle…" at bounding box center [783, 367] width 1528 height 509
click at [819, 129] on div "Early Discharge" at bounding box center [607, 136] width 1176 height 46
click at [1549, 73] on icon "button" at bounding box center [1549, 72] width 12 height 12
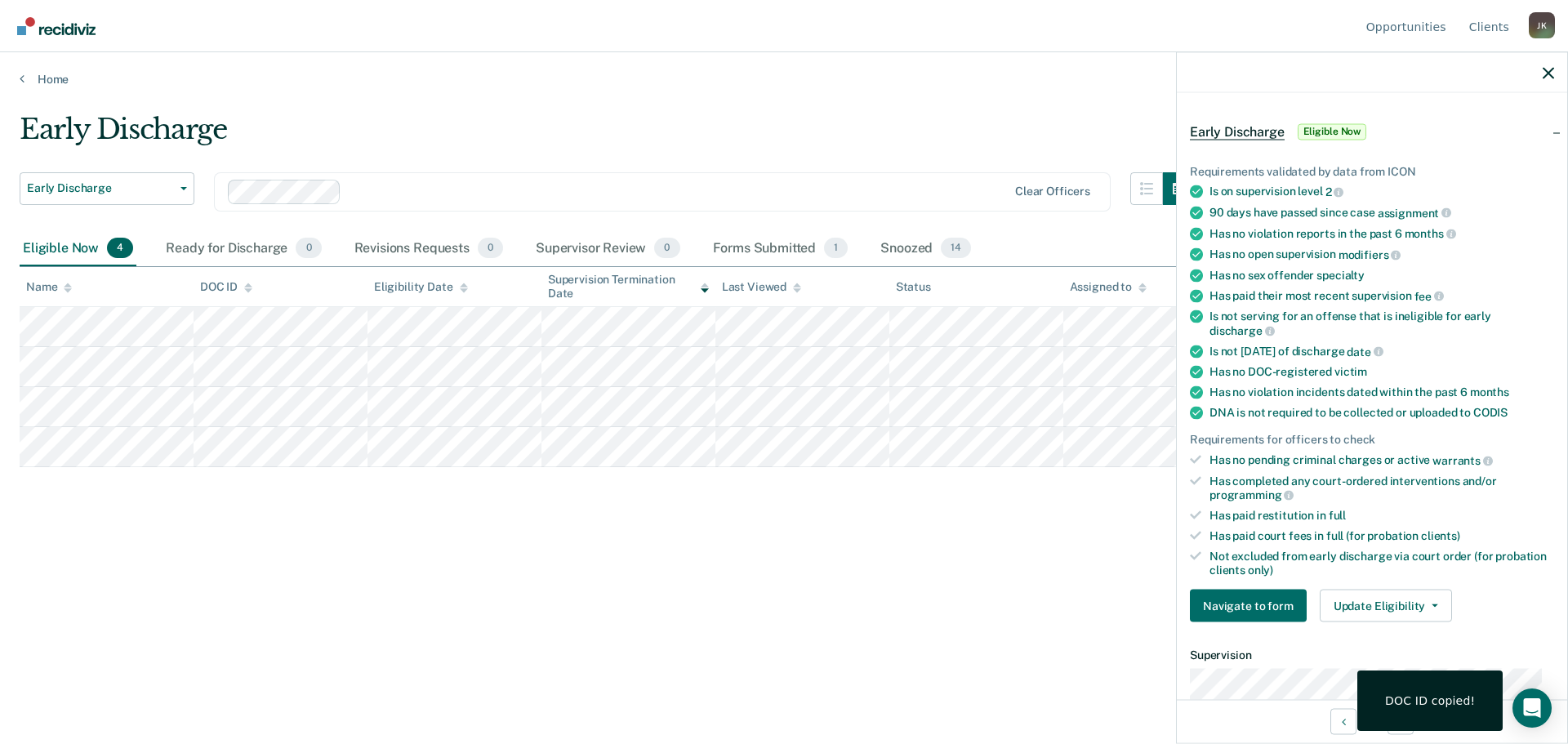
scroll to position [82, 0]
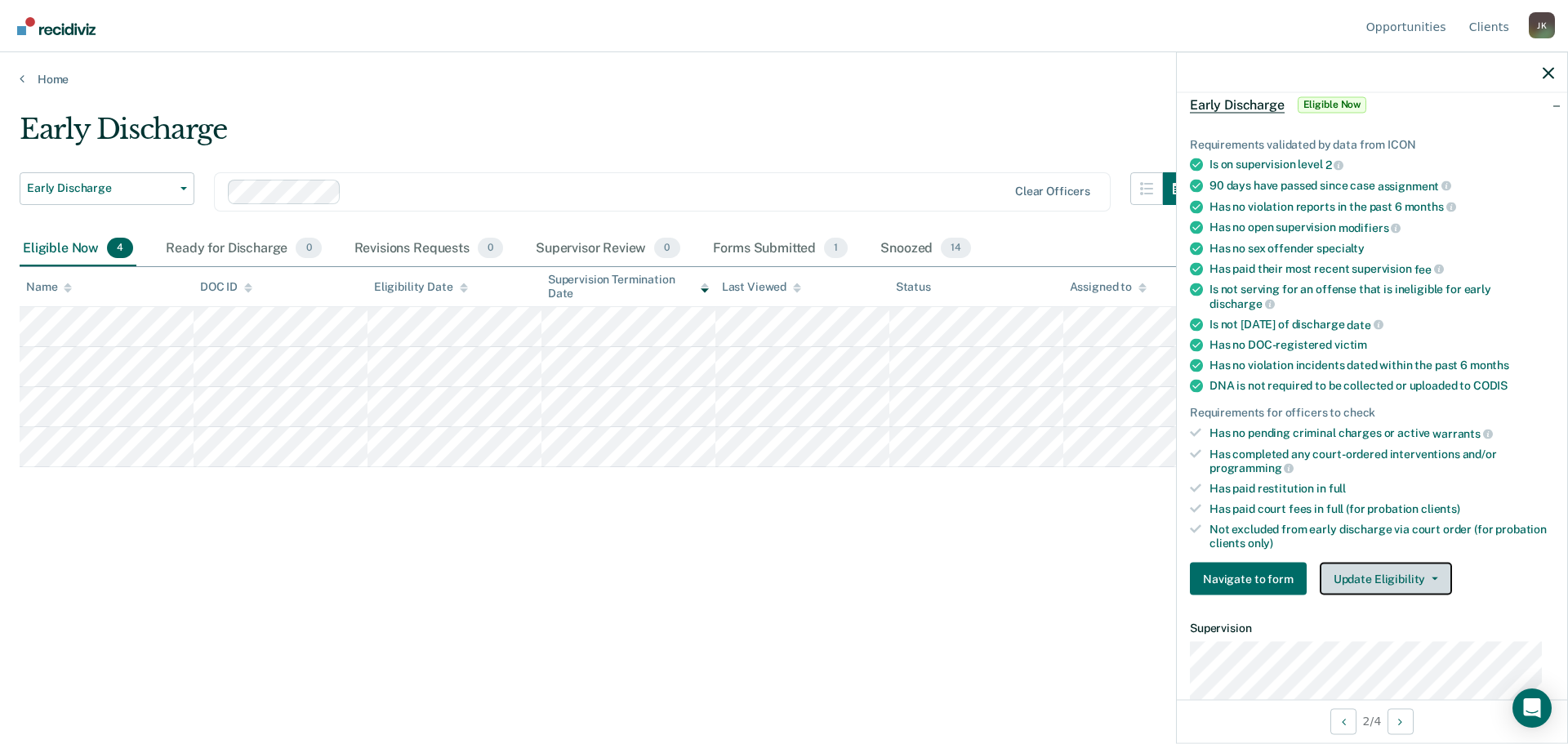
click at [1403, 576] on button "Update Eligibility" at bounding box center [1386, 579] width 132 height 33
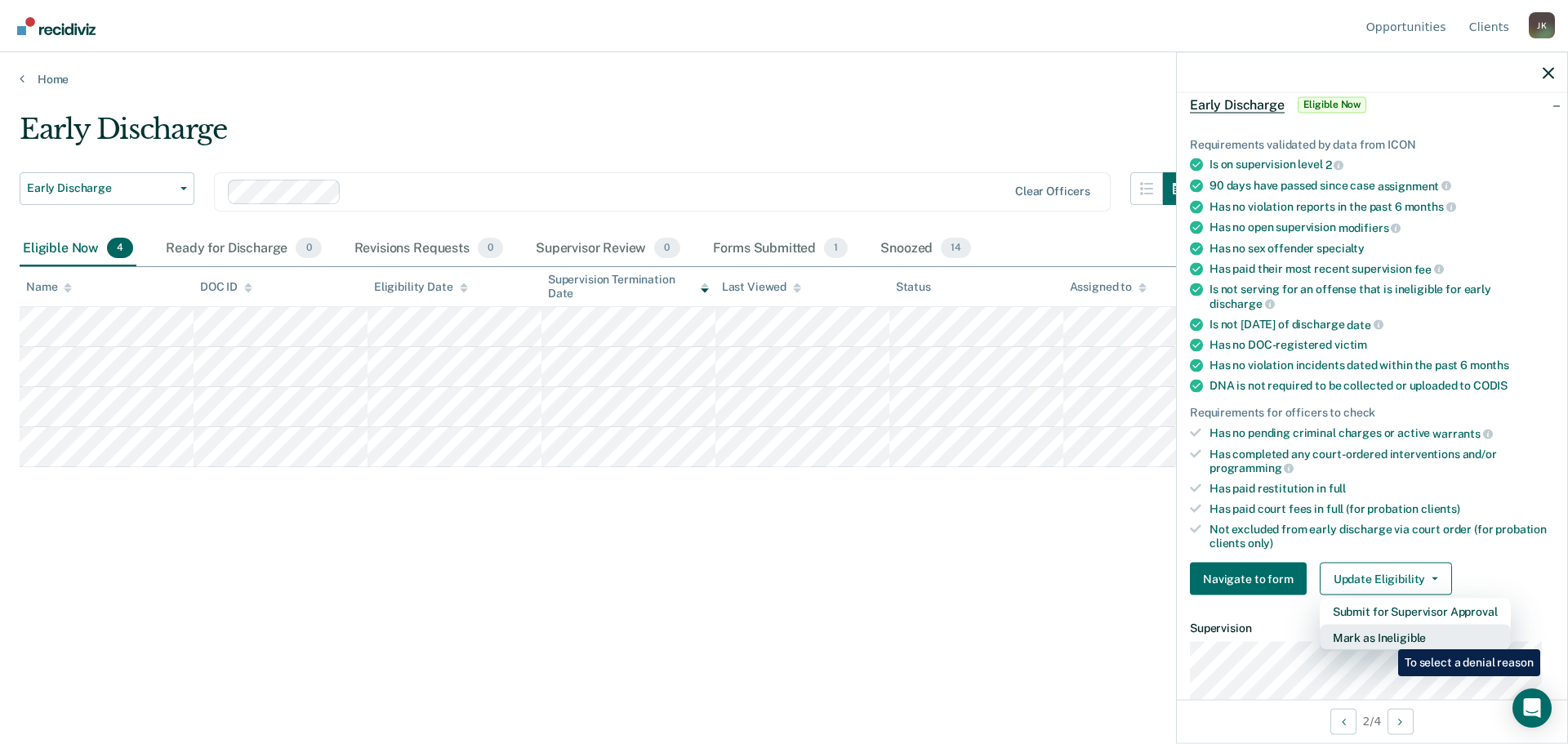
click at [1386, 637] on button "Mark as Ineligible" at bounding box center [1415, 637] width 191 height 26
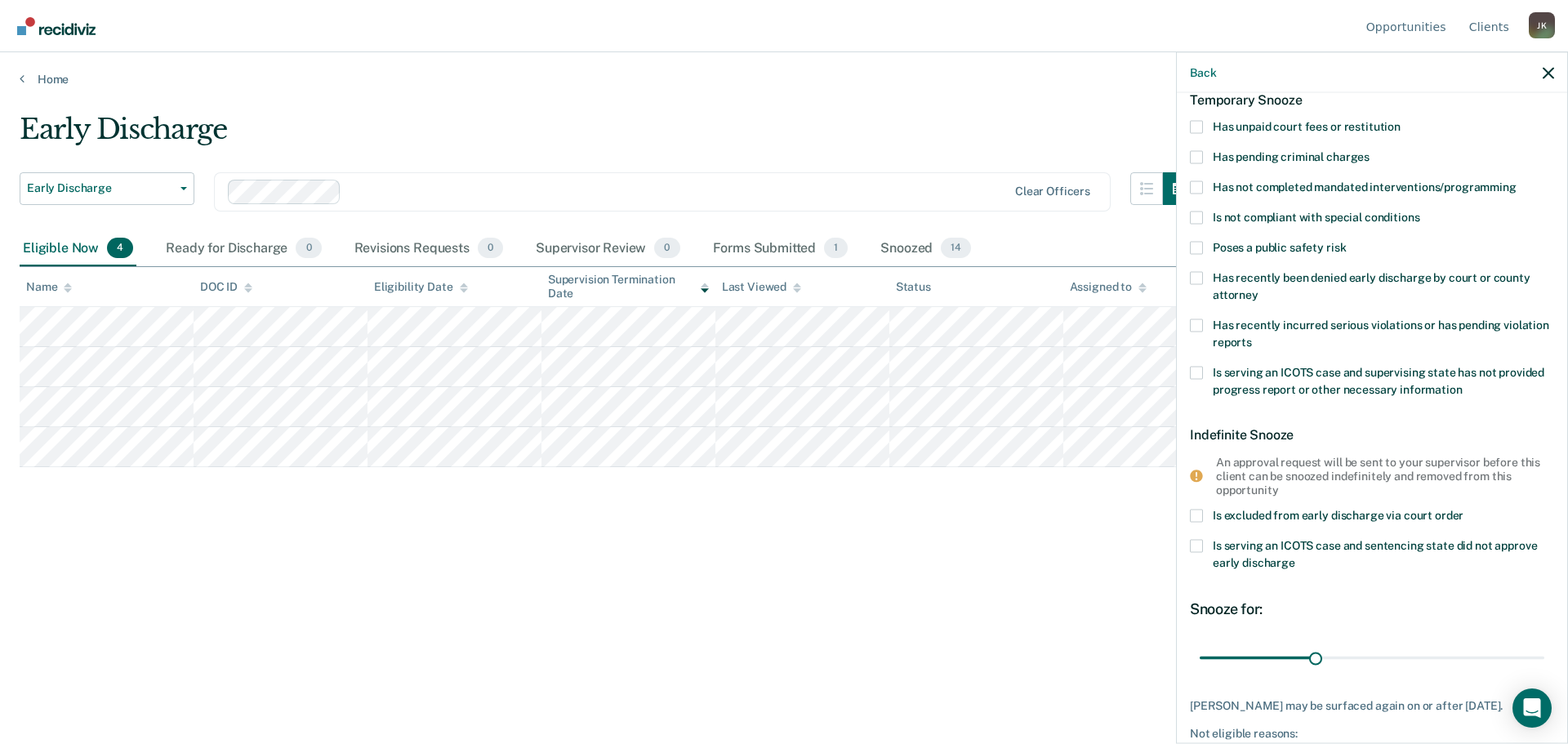
click at [1201, 186] on span at bounding box center [1196, 187] width 14 height 14
click at [1517, 180] on input "Has not completed mandated interventions/programming" at bounding box center [1517, 180] width 0 height 0
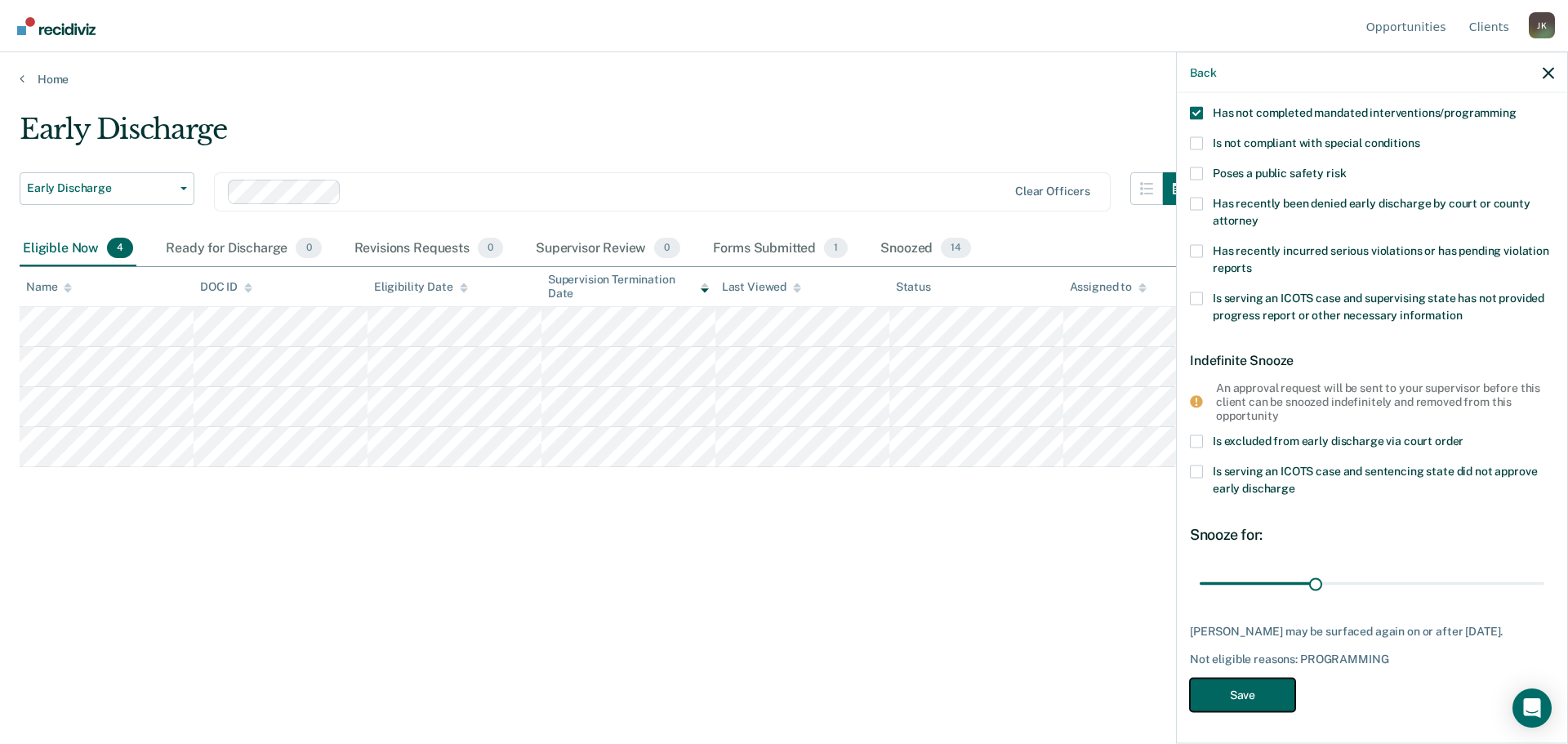
click at [1245, 698] on button "Save" at bounding box center [1242, 695] width 105 height 34
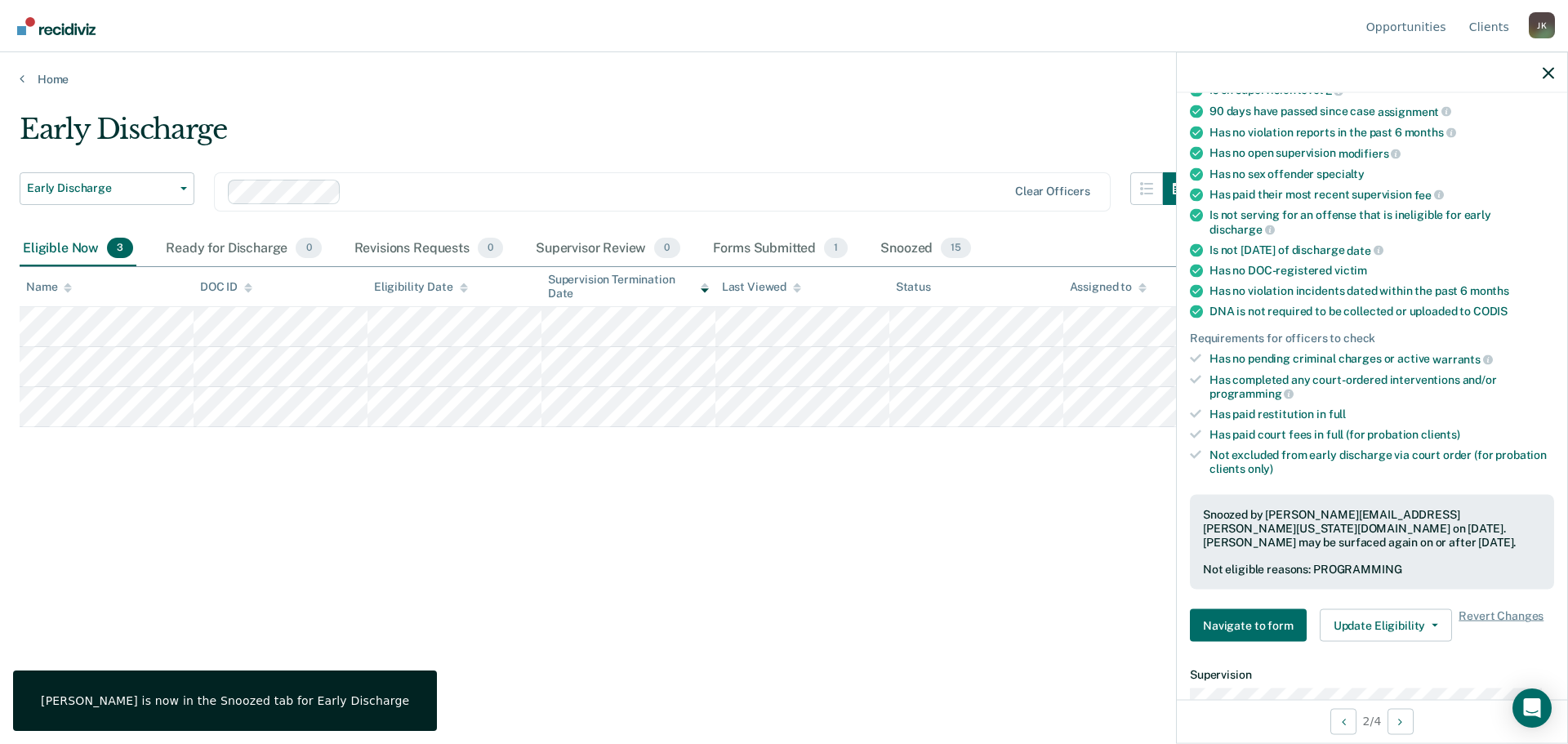
click at [628, 526] on div "Early Discharge Early Discharge Early Discharge Supervision Level Downgrade Cle…" at bounding box center [783, 367] width 1528 height 509
click at [1549, 68] on icon "button" at bounding box center [1549, 72] width 12 height 12
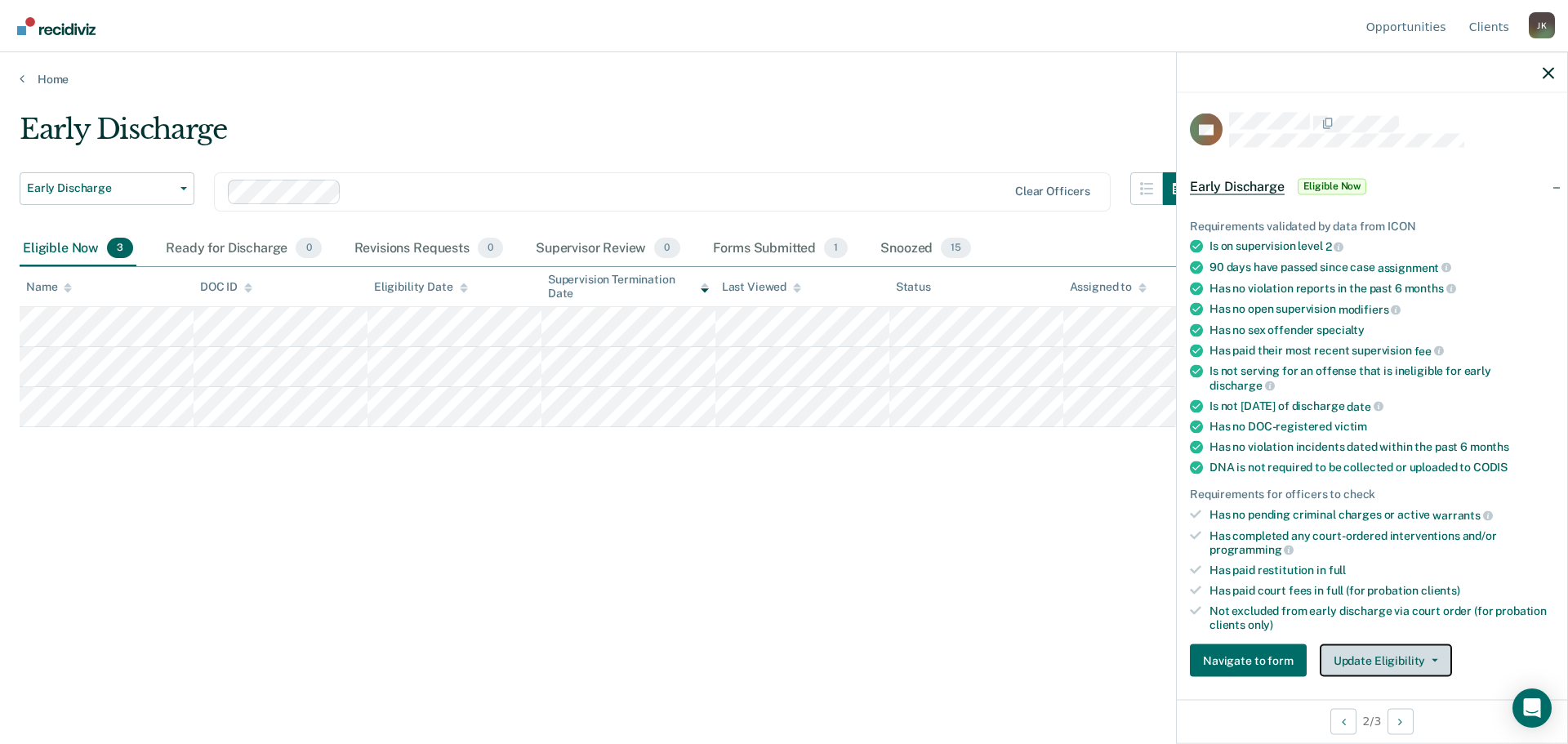
click at [1388, 659] on button "Update Eligibility" at bounding box center [1386, 660] width 132 height 33
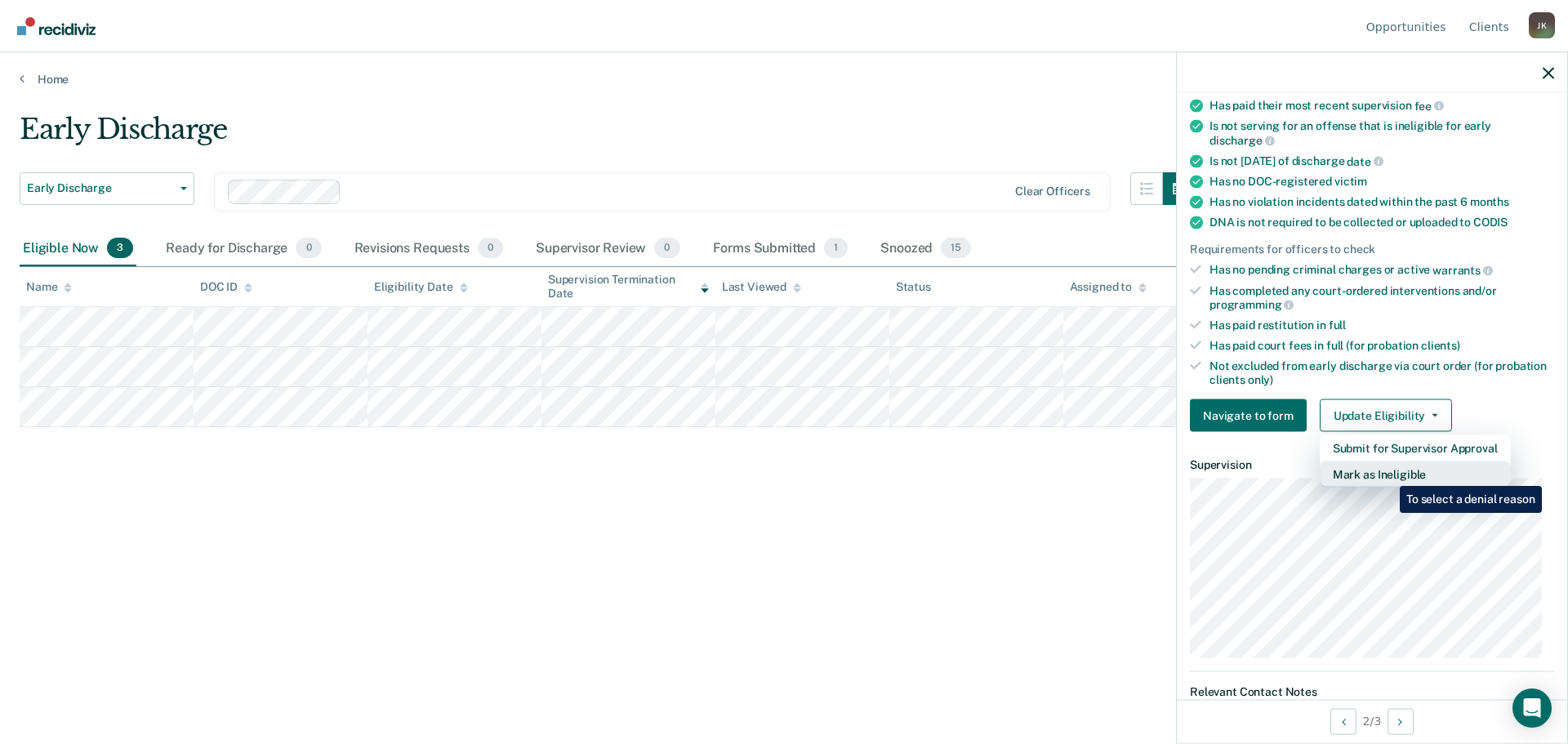
click at [1387, 474] on button "Mark as Ineligible" at bounding box center [1415, 474] width 191 height 26
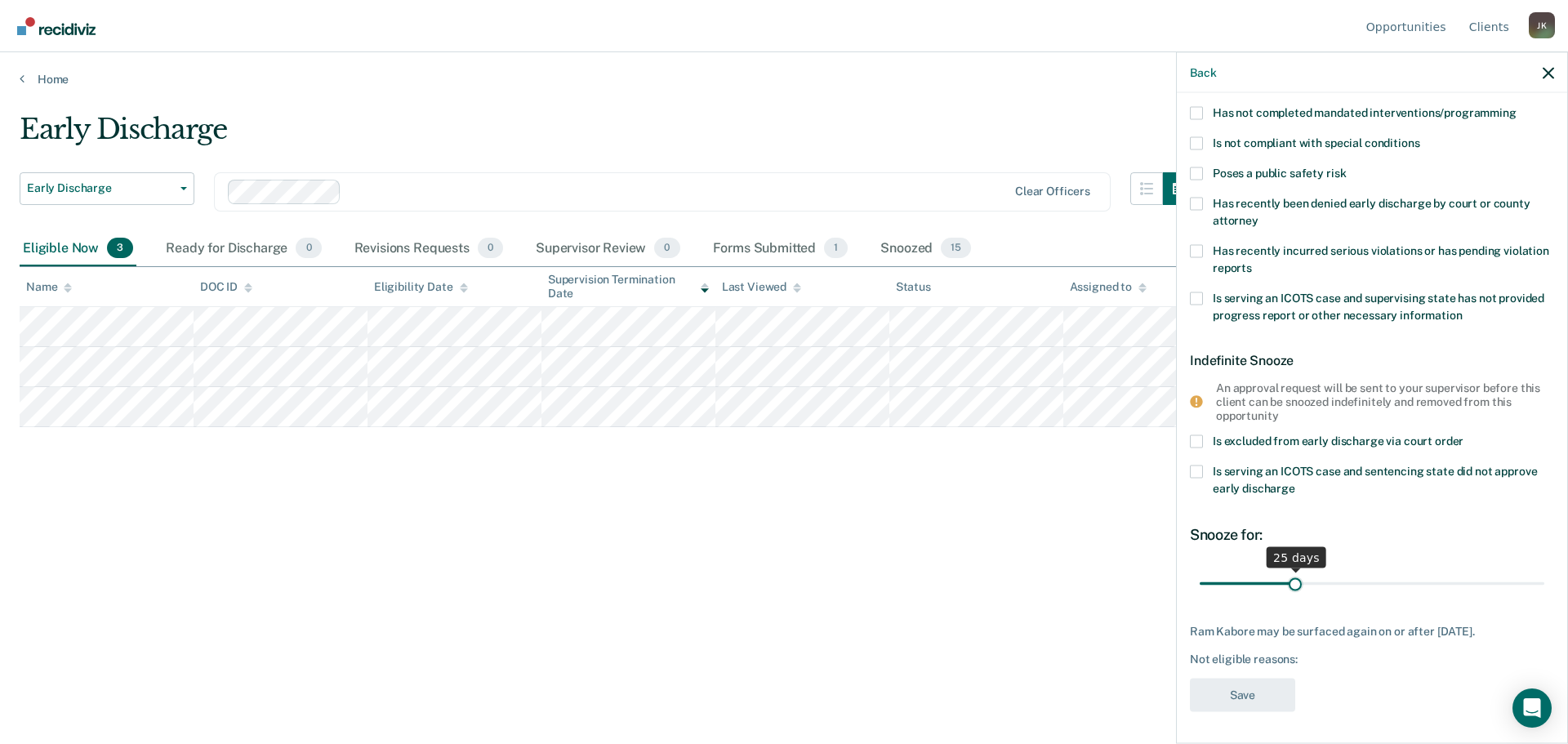
drag, startPoint x: 1312, startPoint y: 583, endPoint x: 1292, endPoint y: 590, distance: 21.2
type input "25"
click at [1292, 590] on input "range" at bounding box center [1371, 584] width 345 height 29
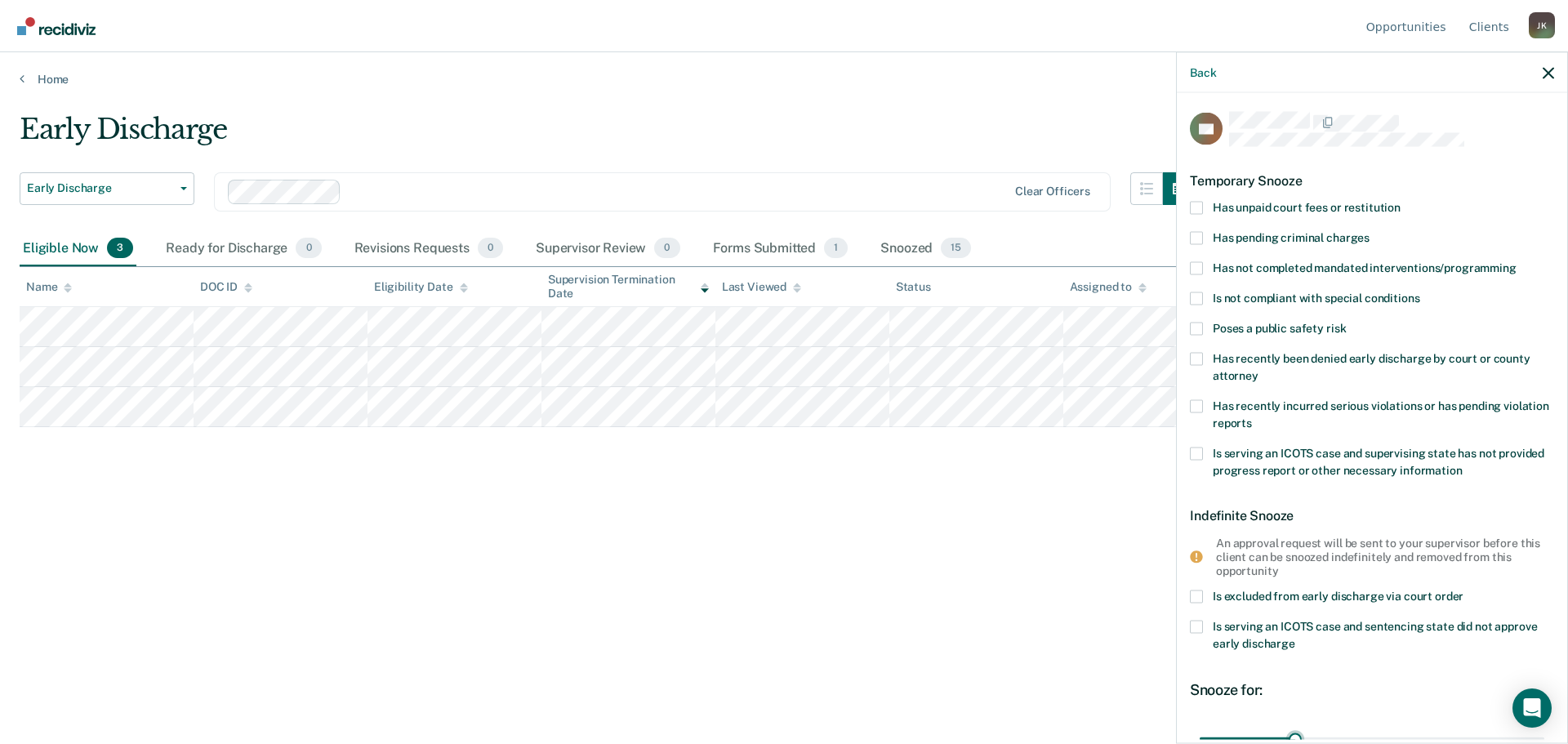
scroll to position [0, 0]
click at [1199, 266] on span at bounding box center [1196, 269] width 14 height 14
click at [1517, 262] on input "Has not completed mandated interventions/programming" at bounding box center [1517, 262] width 0 height 0
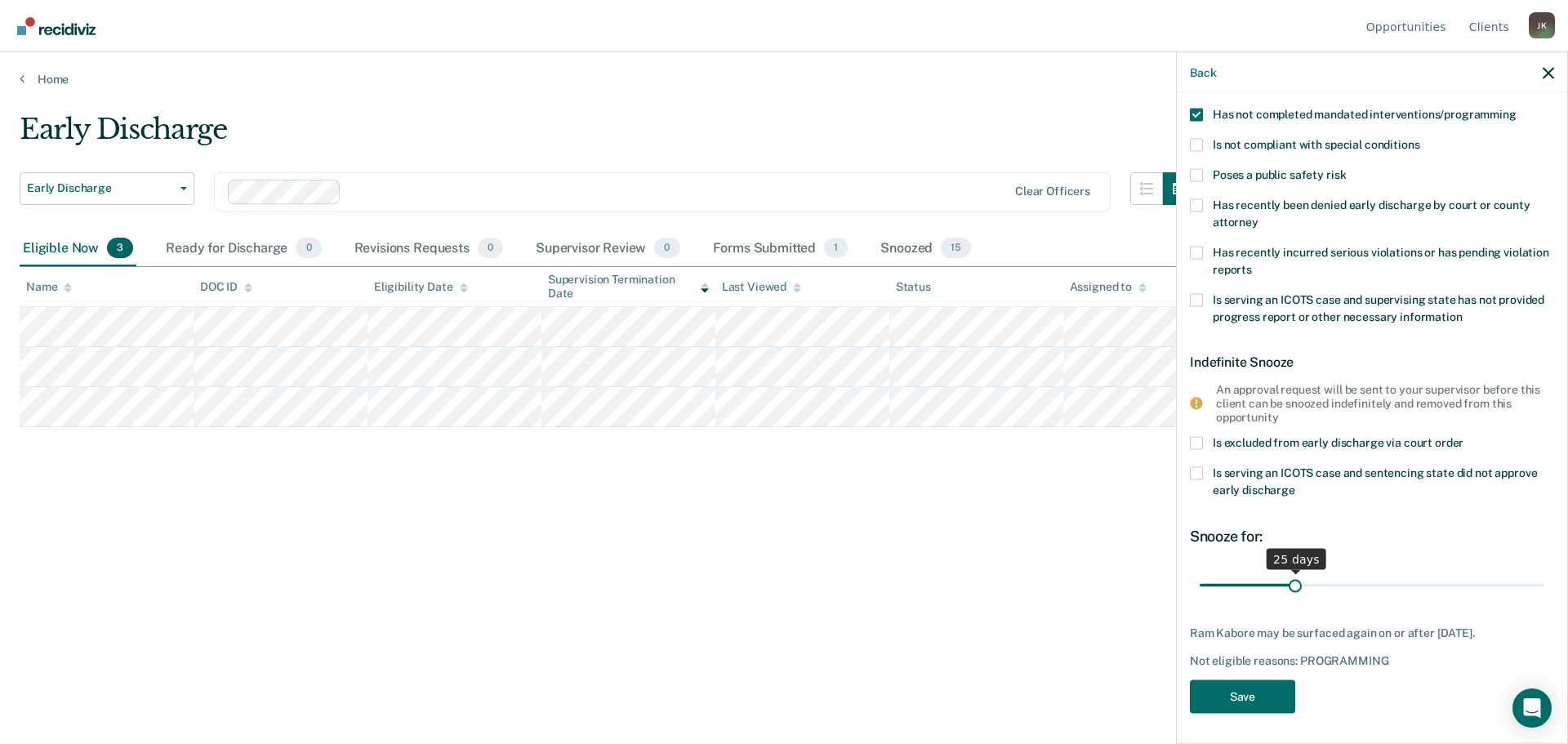
scroll to position [156, 0]
click at [1249, 689] on button "Save" at bounding box center [1242, 695] width 105 height 34
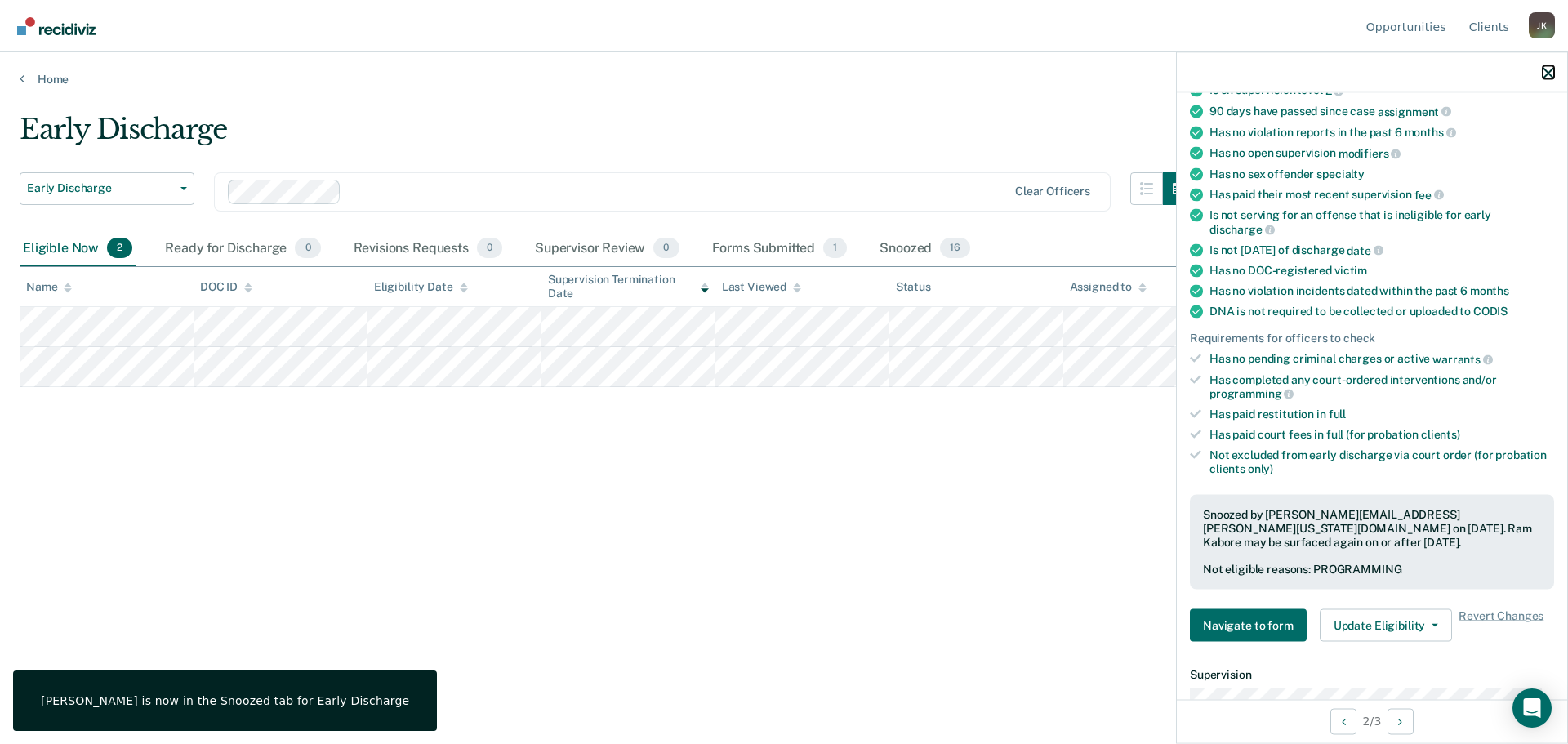
click at [1544, 69] on icon "button" at bounding box center [1549, 72] width 12 height 12
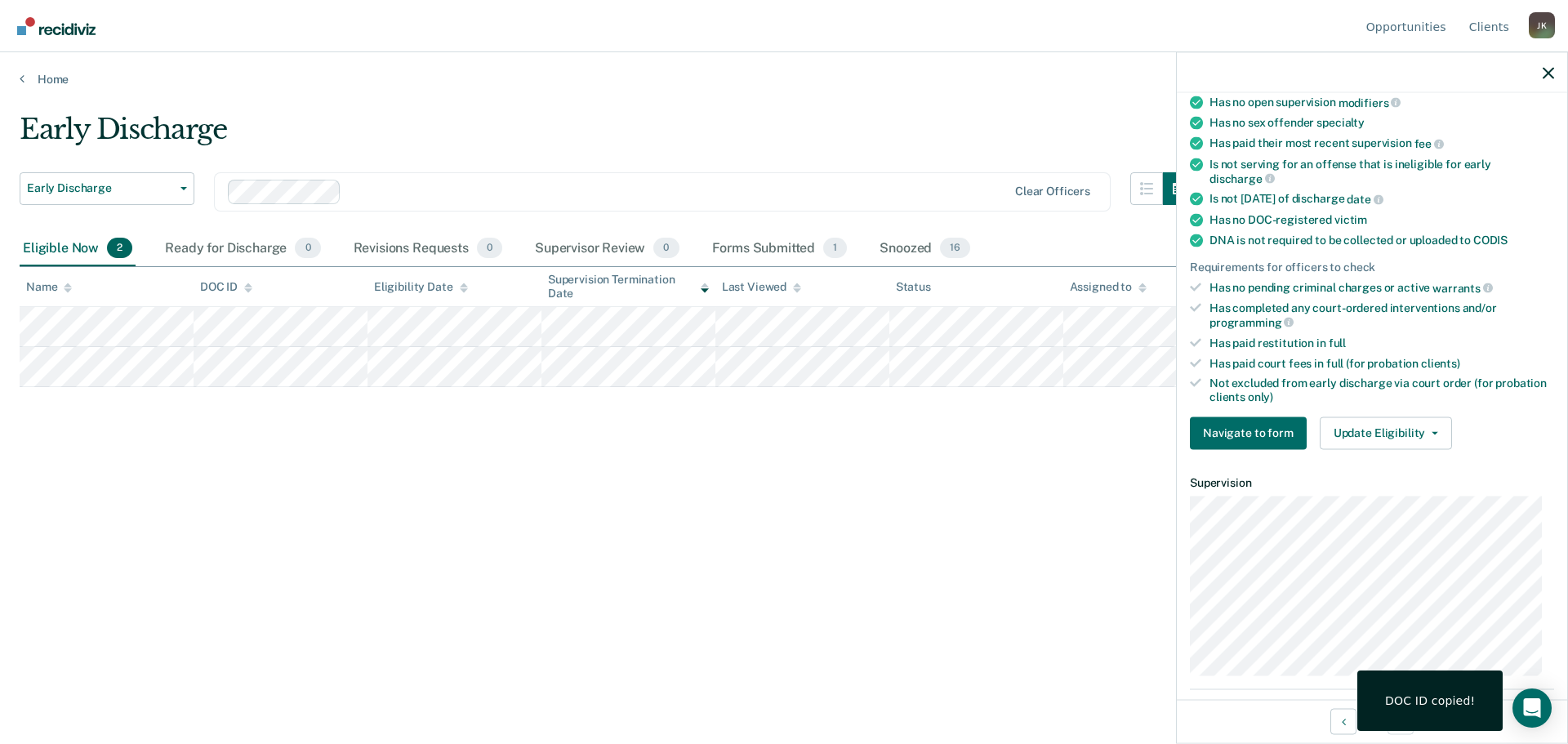
scroll to position [245, 0]
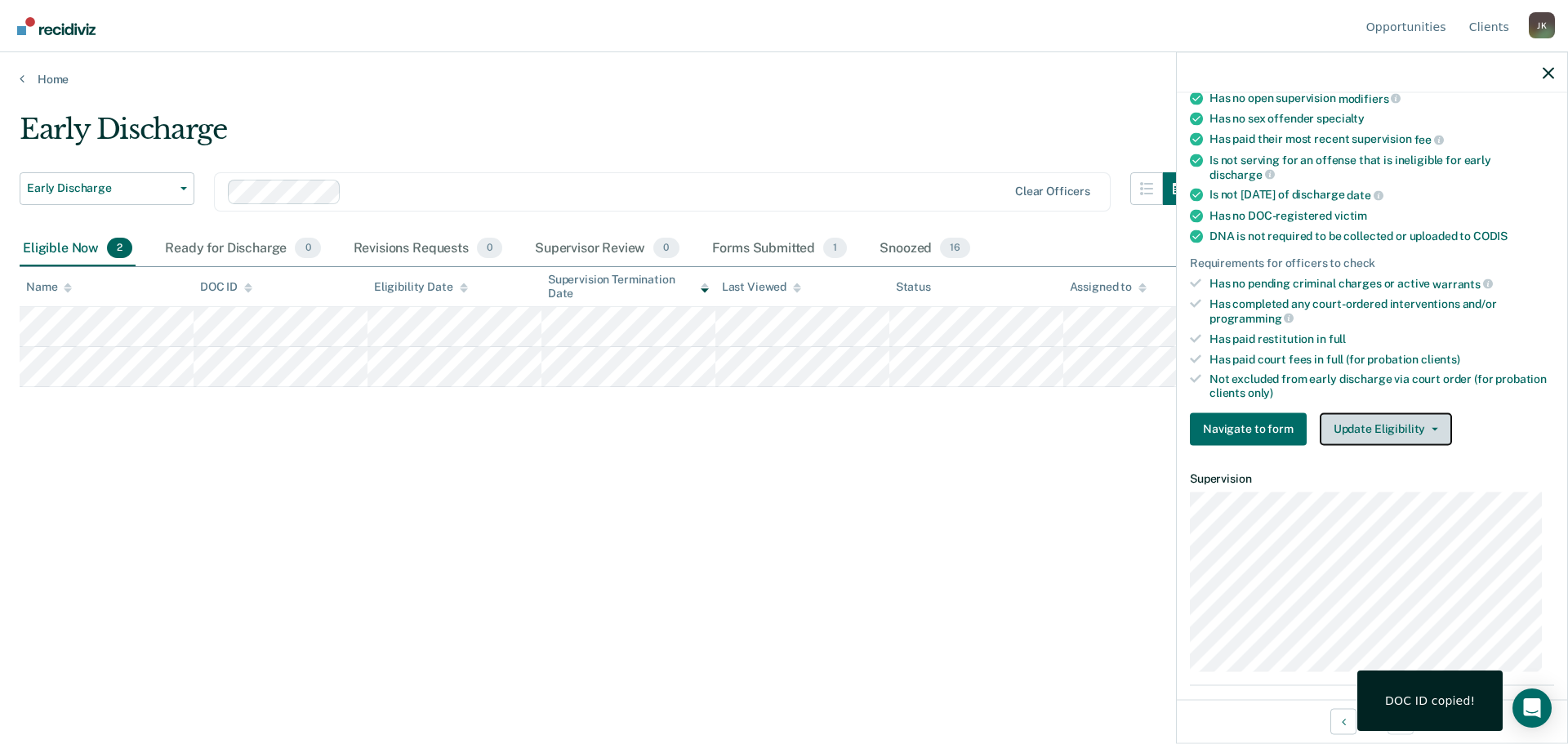
click at [1390, 423] on button "Update Eligibility" at bounding box center [1386, 428] width 132 height 33
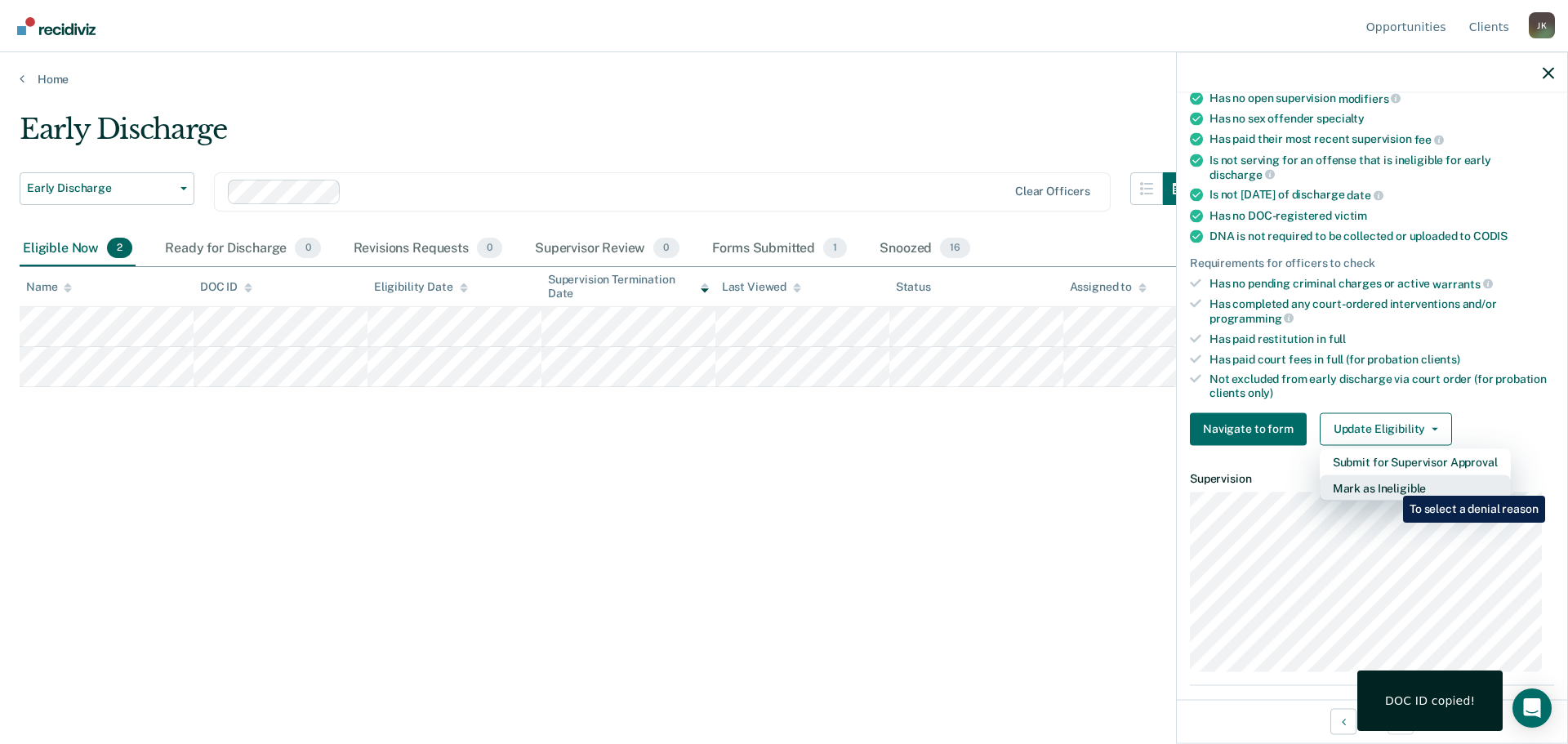
click at [1390, 483] on button "Mark as Ineligible" at bounding box center [1415, 486] width 191 height 26
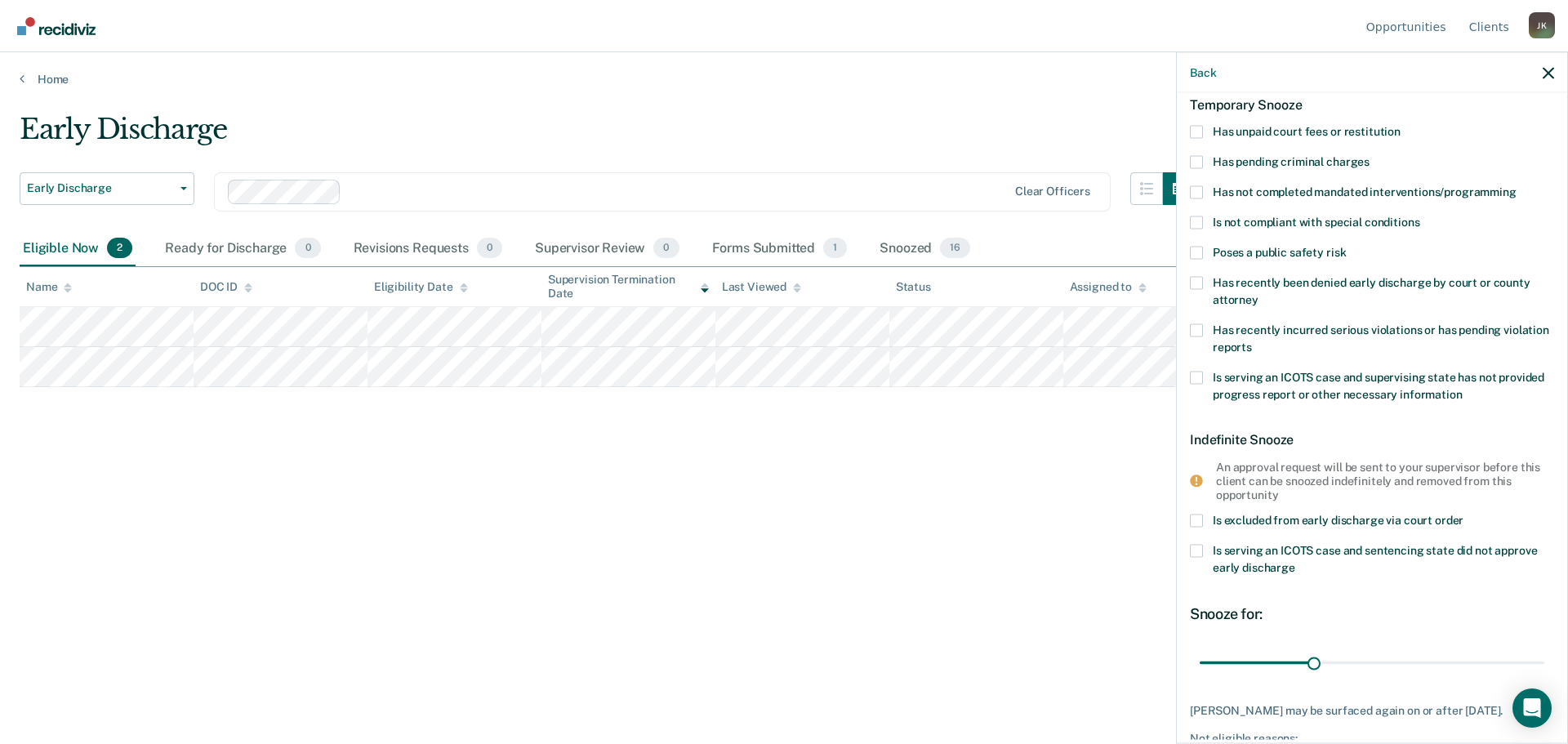
scroll to position [0, 0]
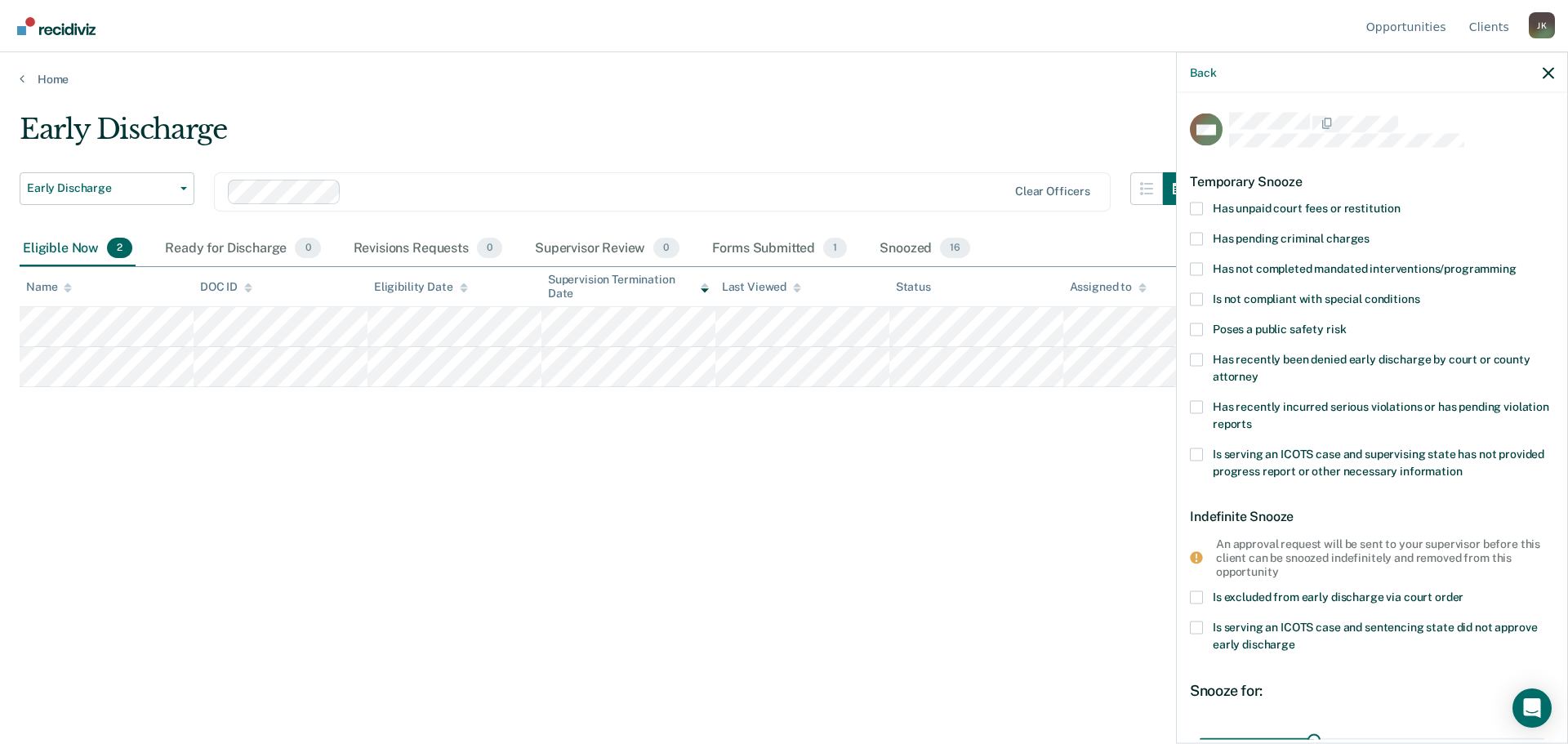
click at [1192, 266] on span at bounding box center [1196, 269] width 14 height 14
click at [1517, 262] on input "Has not completed mandated interventions/programming" at bounding box center [1517, 262] width 0 height 0
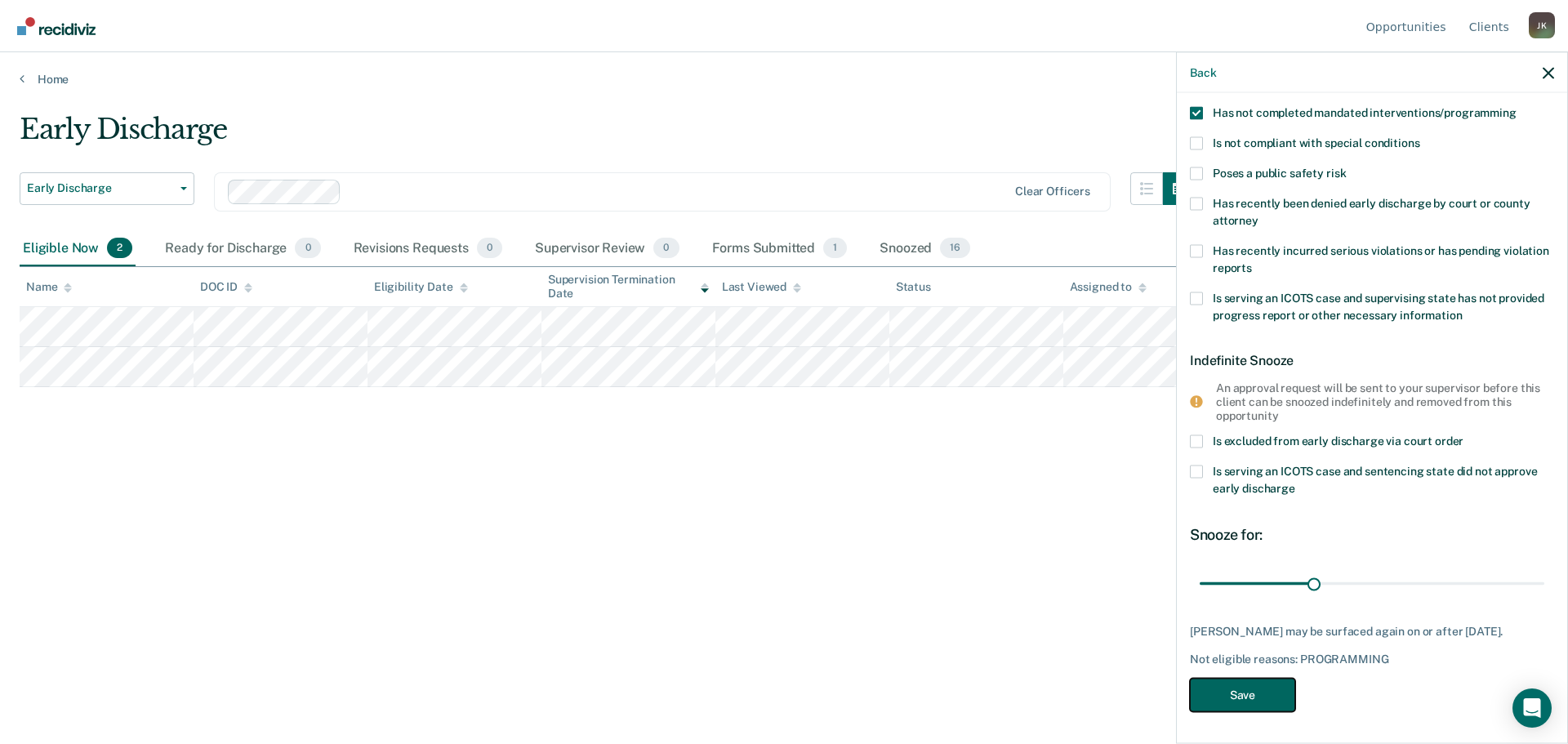
click at [1268, 687] on button "Save" at bounding box center [1242, 695] width 105 height 34
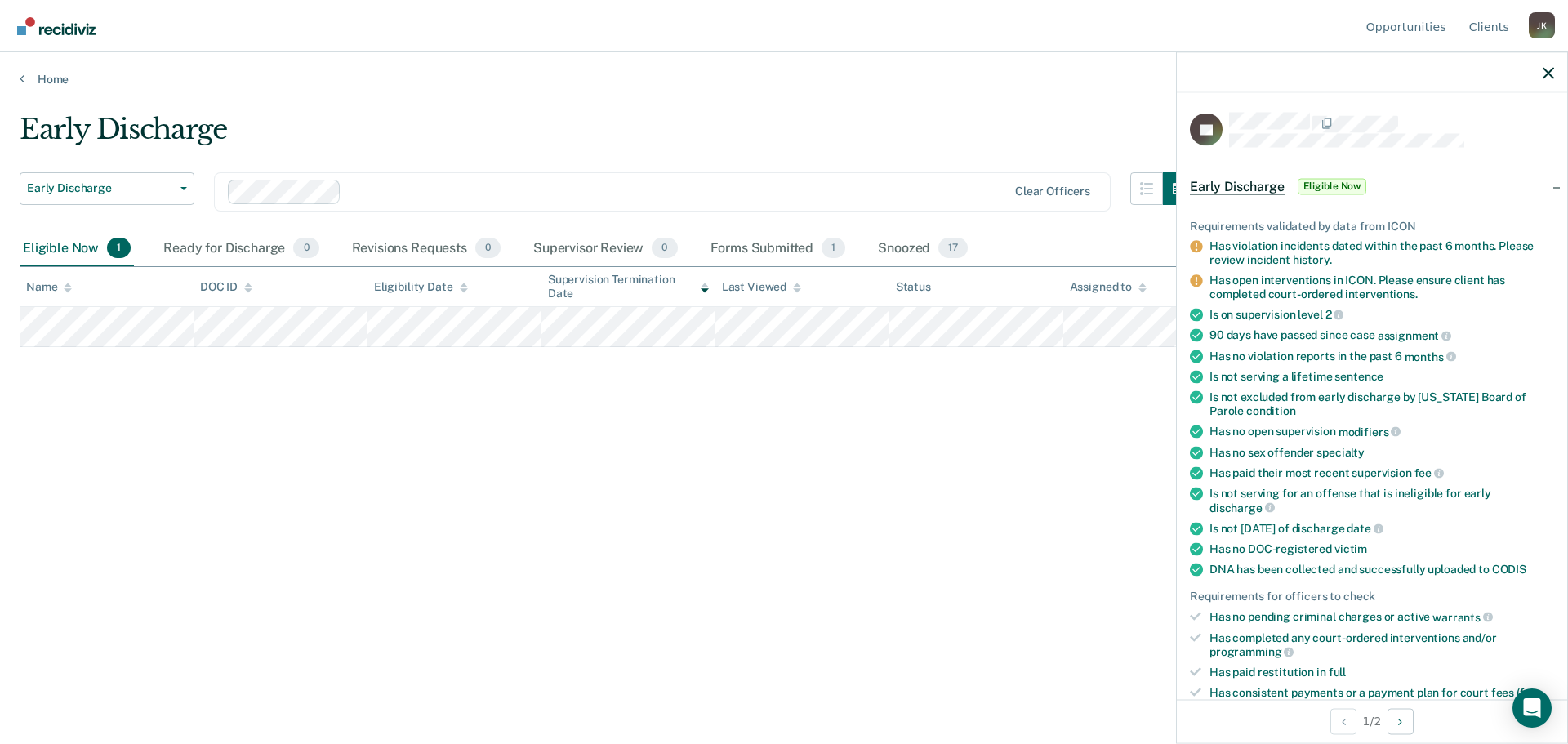
scroll to position [245, 0]
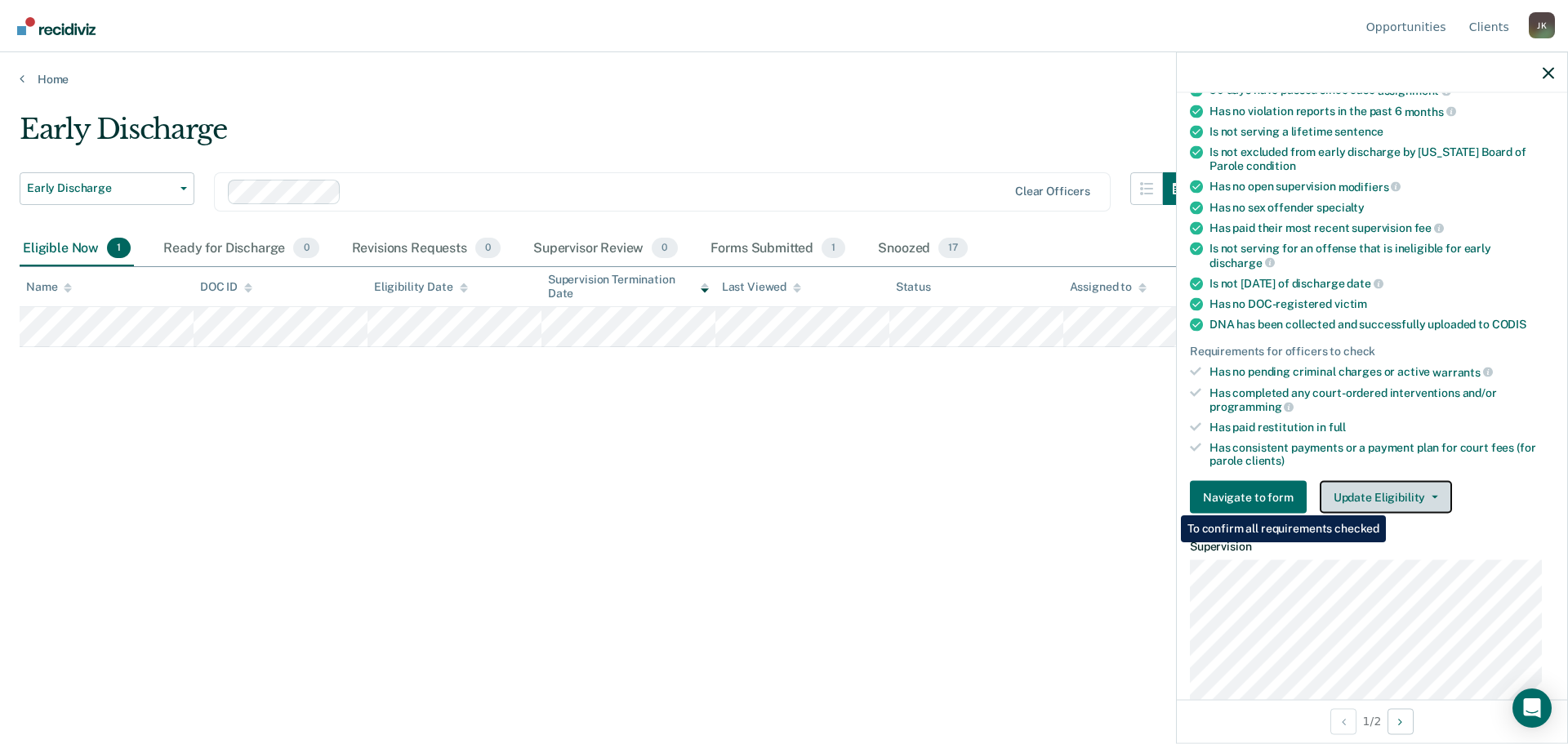
click at [1385, 499] on button "Update Eligibility" at bounding box center [1386, 497] width 132 height 33
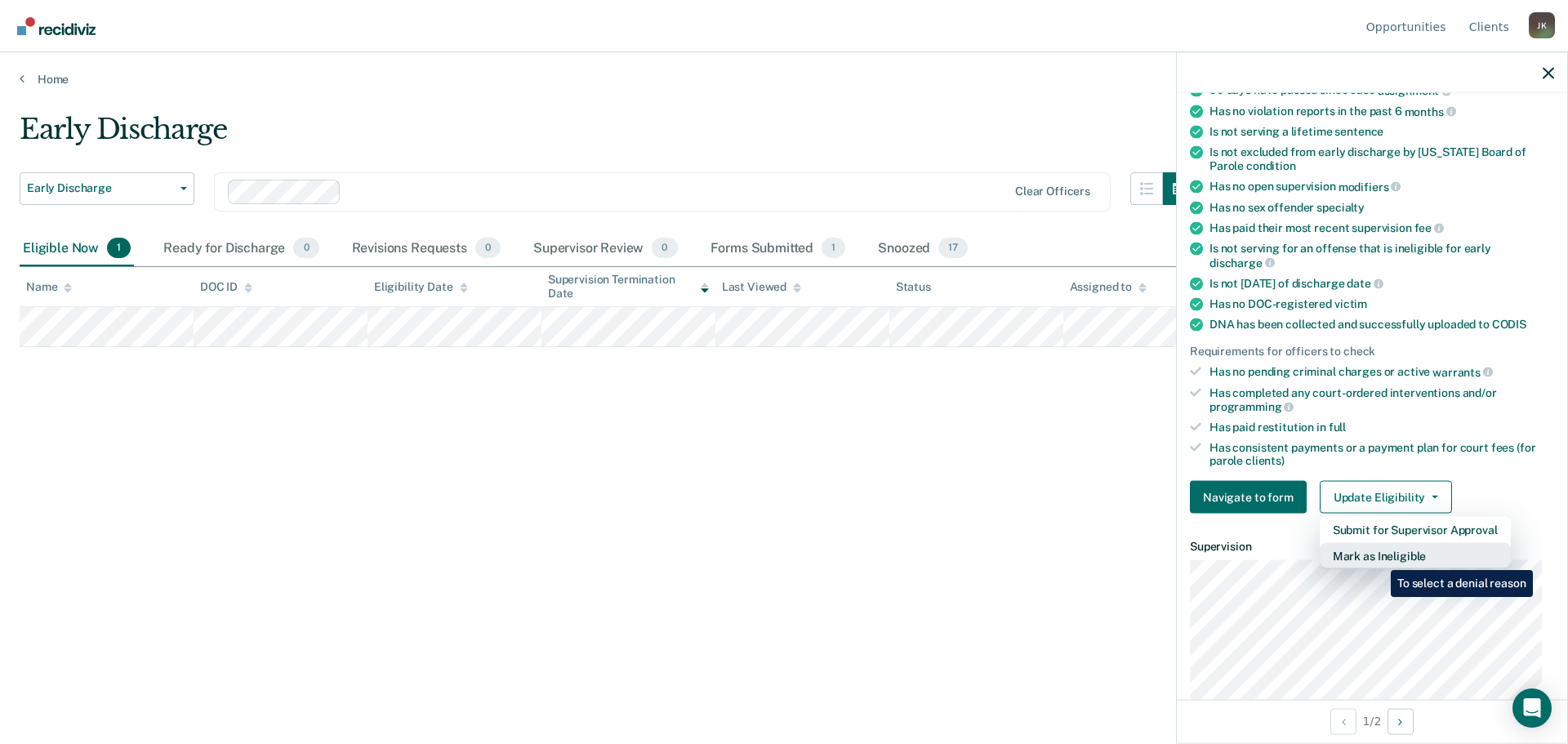
click at [1379, 558] on button "Mark as Ineligible" at bounding box center [1415, 555] width 191 height 26
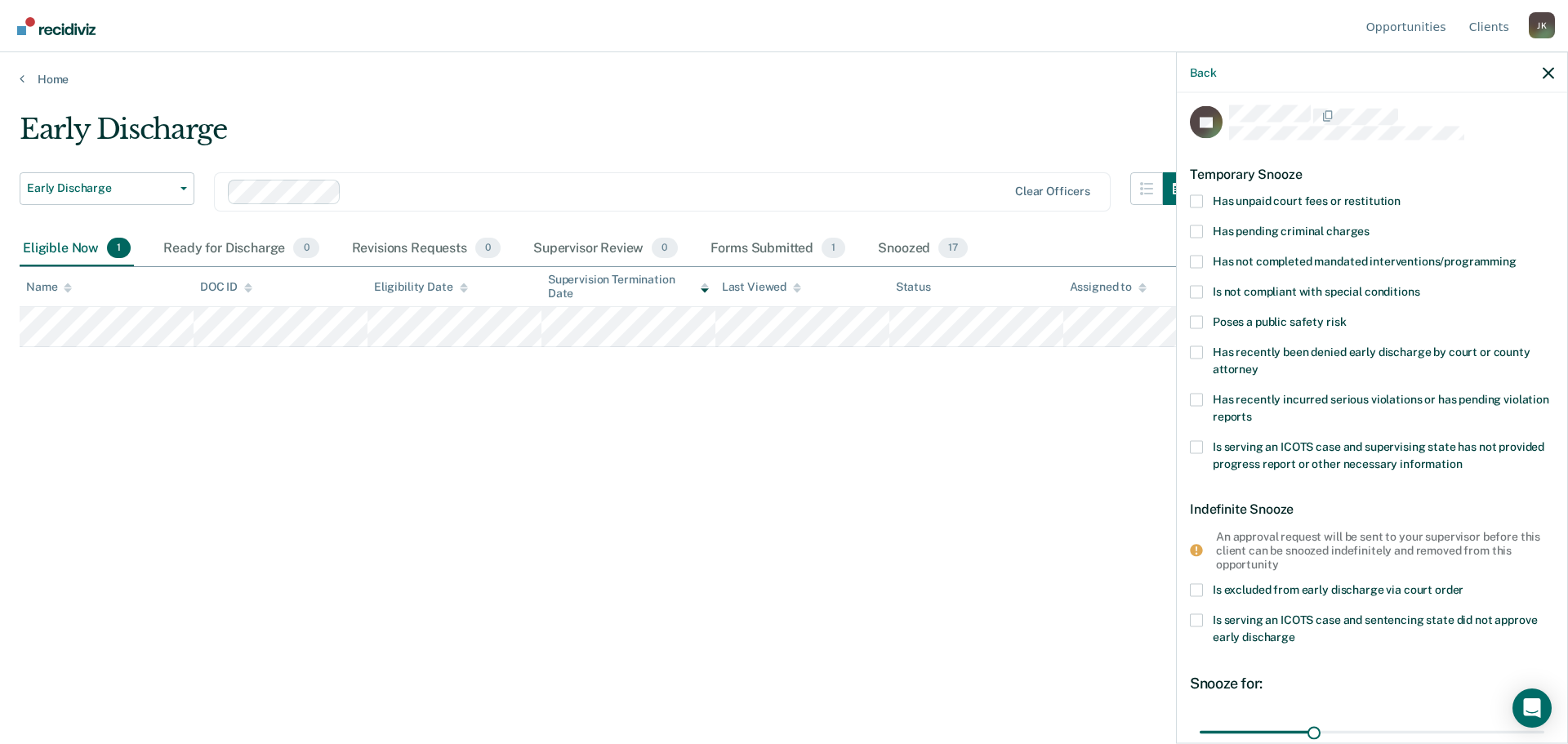
scroll to position [0, 0]
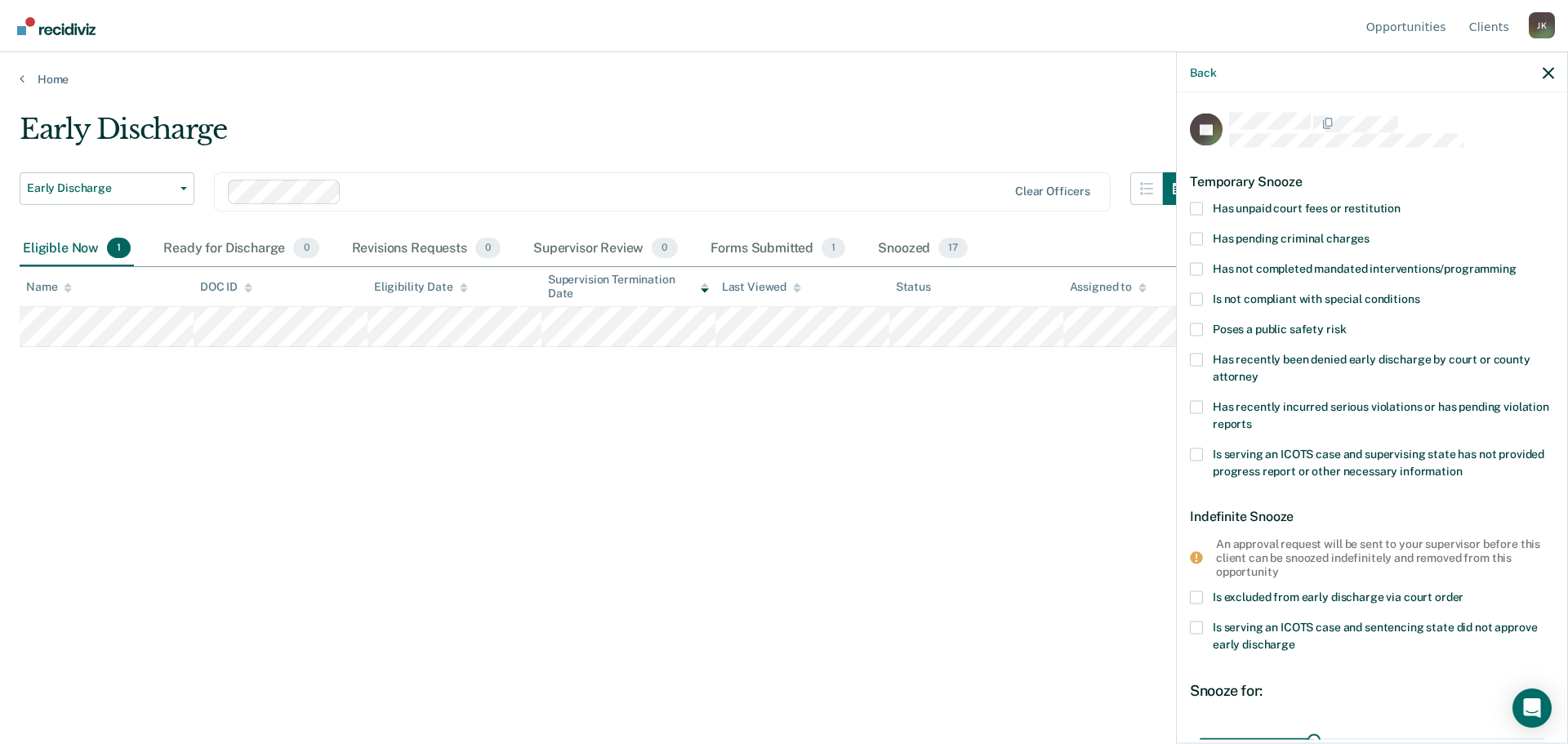
click at [1196, 298] on span at bounding box center [1196, 299] width 14 height 14
click at [1419, 292] on input "Is not compliant with special conditions" at bounding box center [1419, 292] width 0 height 0
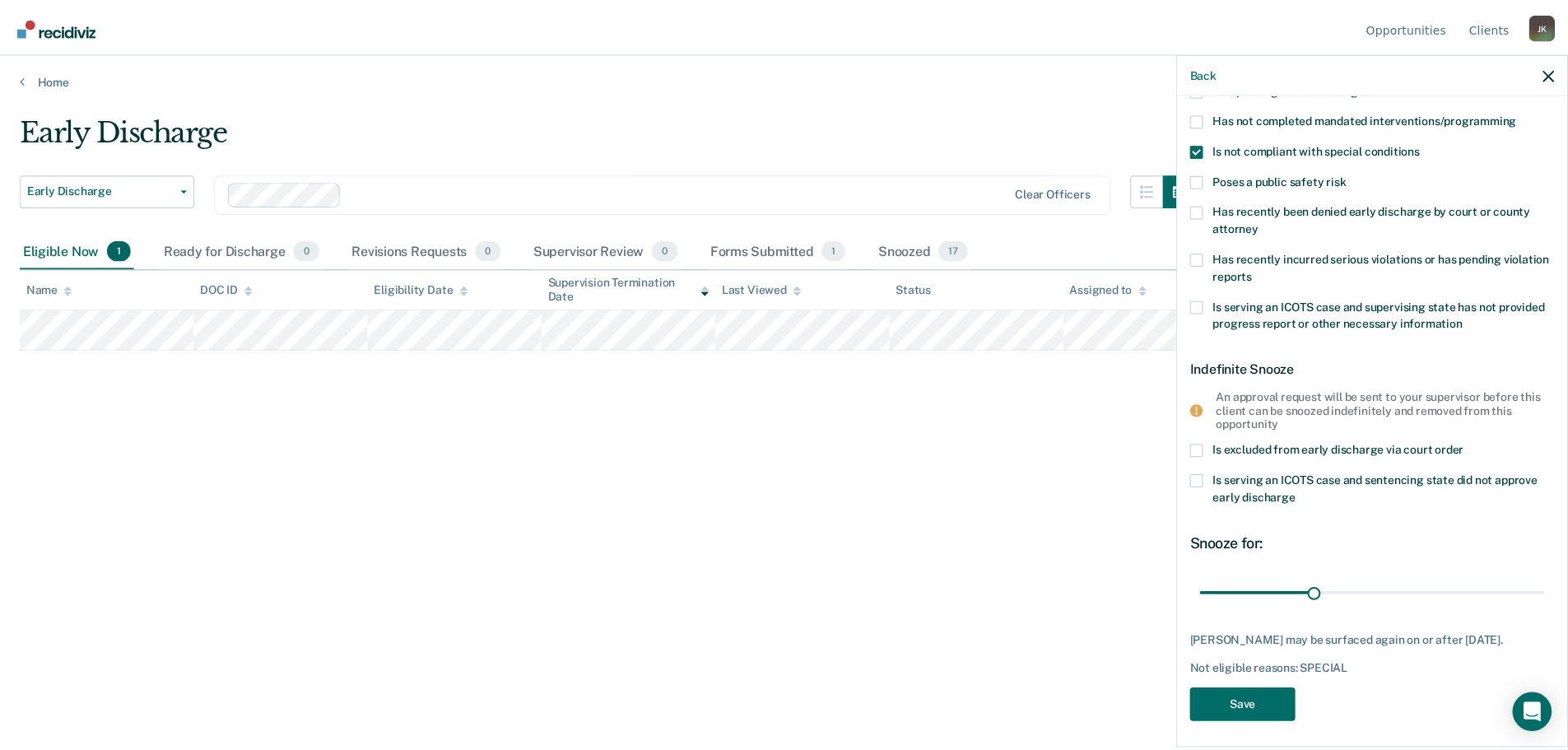
scroll to position [158, 0]
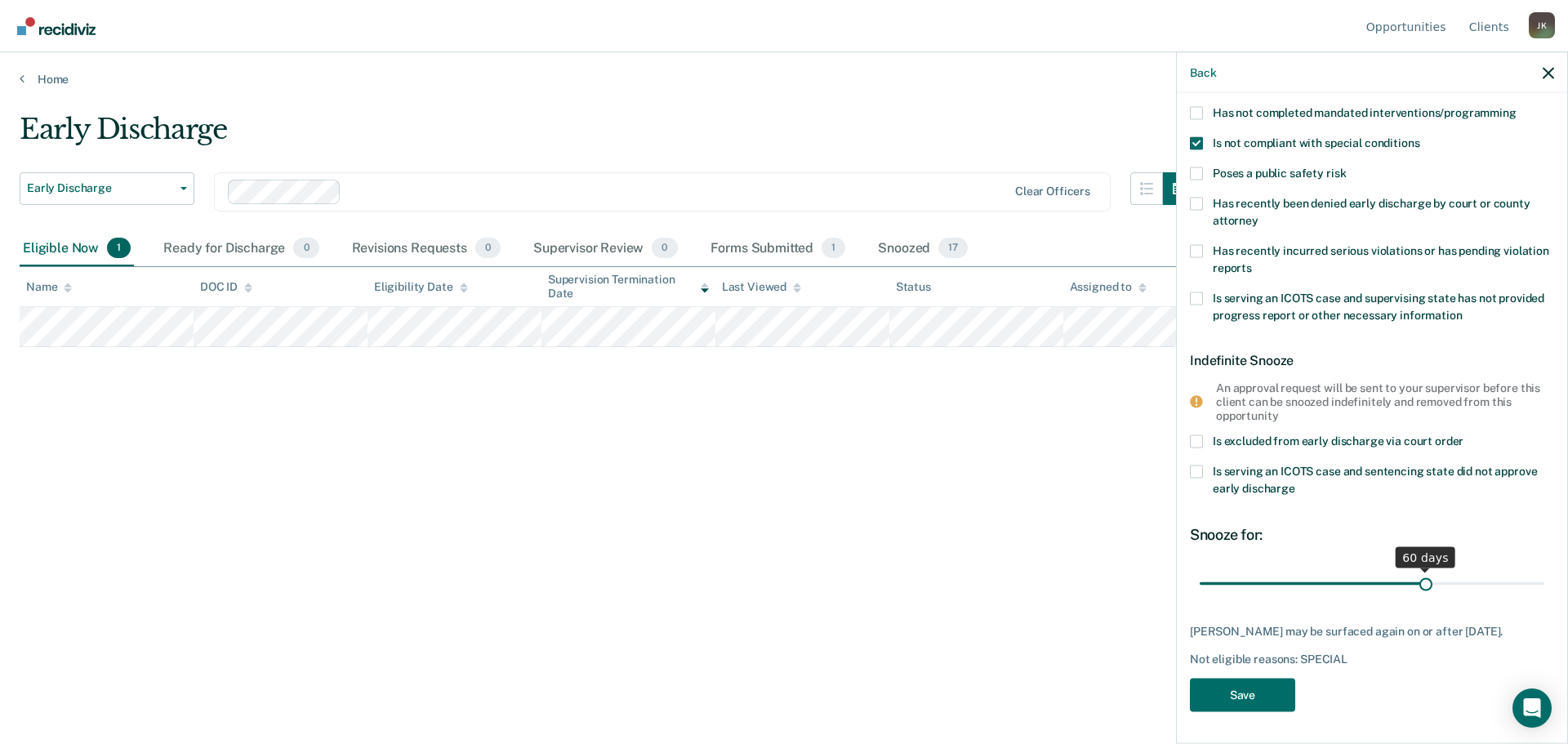
drag, startPoint x: 1309, startPoint y: 585, endPoint x: 1417, endPoint y: 580, distance: 108.1
type input "60"
click at [1417, 580] on input "range" at bounding box center [1371, 584] width 345 height 29
click at [1267, 686] on button "Save" at bounding box center [1242, 695] width 105 height 34
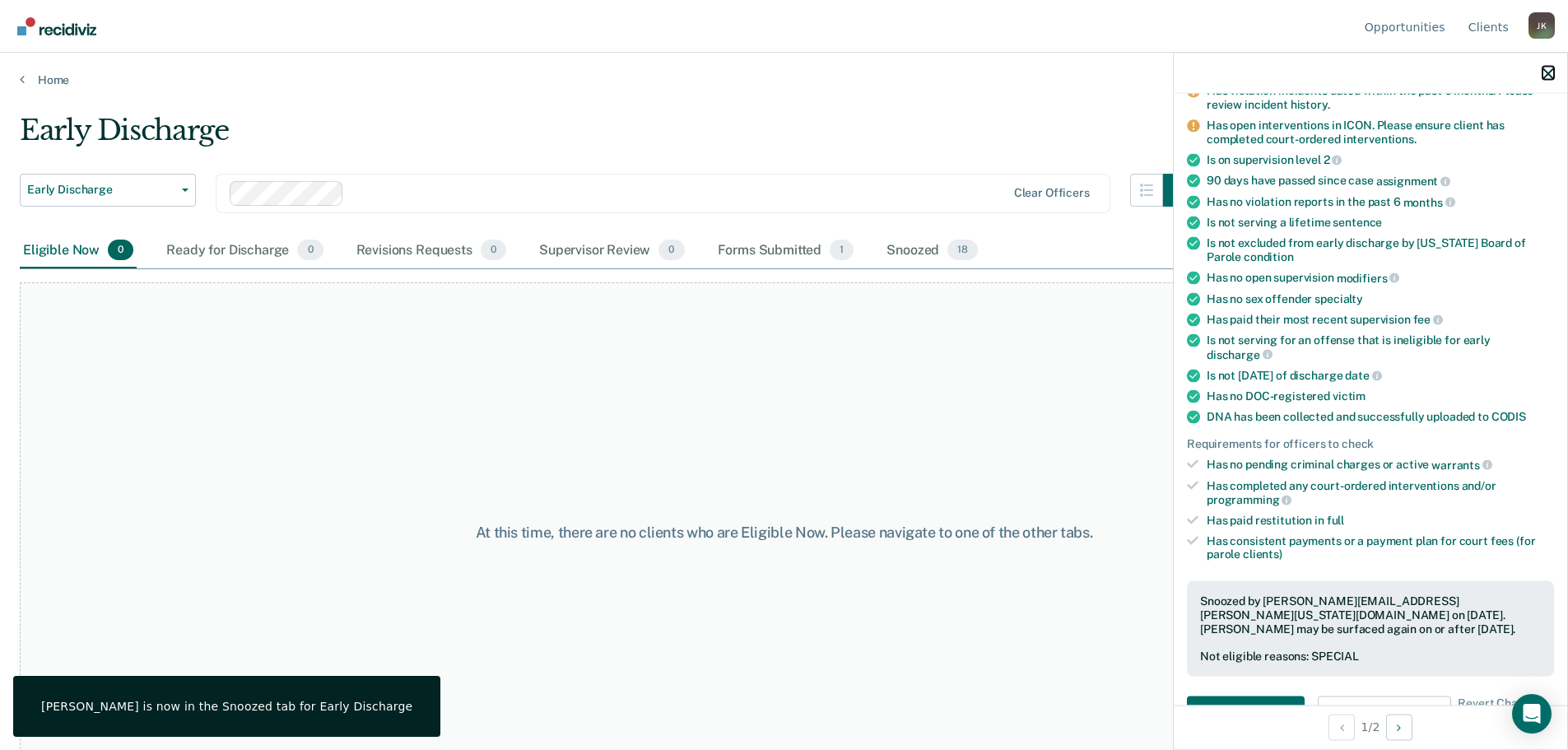
click at [1549, 72] on icon "button" at bounding box center [1549, 73] width 12 height 12
